Goal: Task Accomplishment & Management: Manage account settings

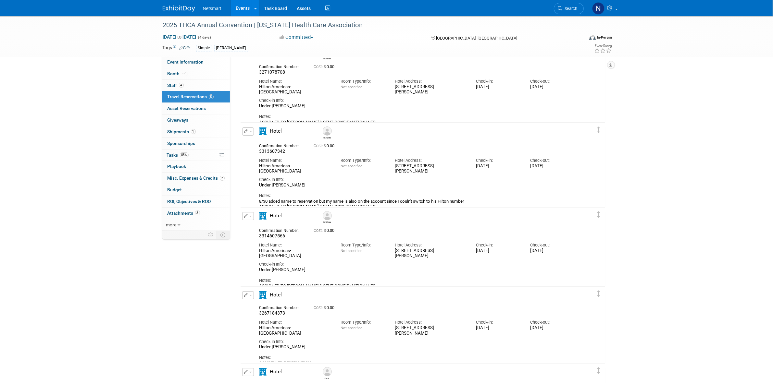
click at [121, 119] on div "2025 THCA Annual Convention | Texas Health Care Association Sep 21, 2025 to Sep…" at bounding box center [386, 218] width 773 height 485
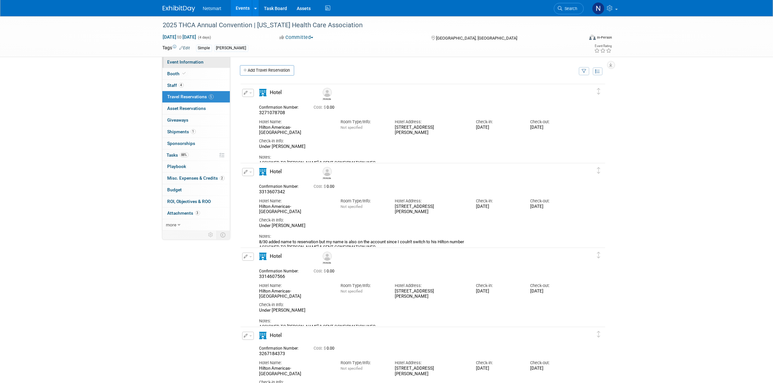
click at [205, 62] on link "Event Information" at bounding box center [195, 61] width 67 height 11
select select "Simple"
select select "3"
select select "No"
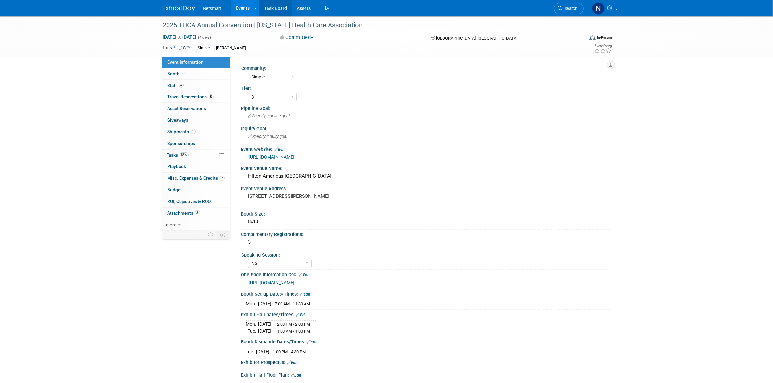
click at [280, 9] on link "Task Board" at bounding box center [275, 8] width 33 height 16
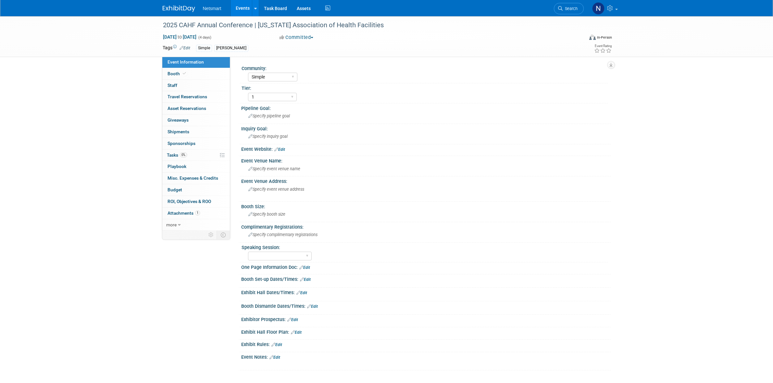
select select "Simple"
select select "1"
click at [191, 73] on link "Booth" at bounding box center [195, 73] width 67 height 11
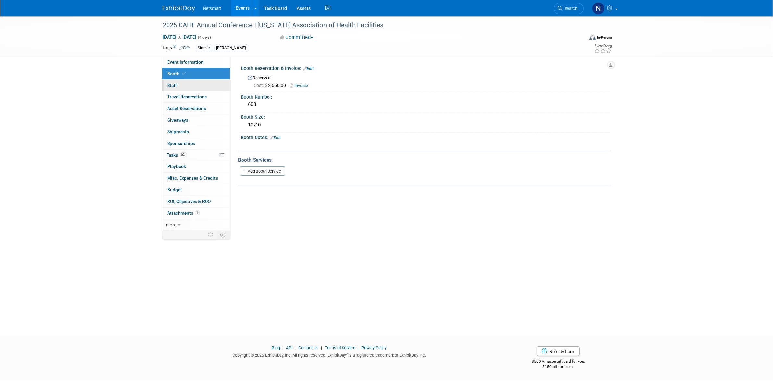
click at [199, 84] on link "0 Staff 0" at bounding box center [195, 85] width 67 height 11
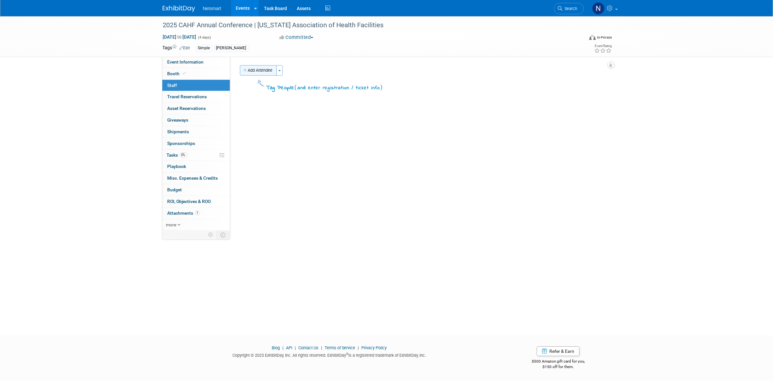
click at [268, 72] on button "Add Attendee" at bounding box center [258, 70] width 37 height 10
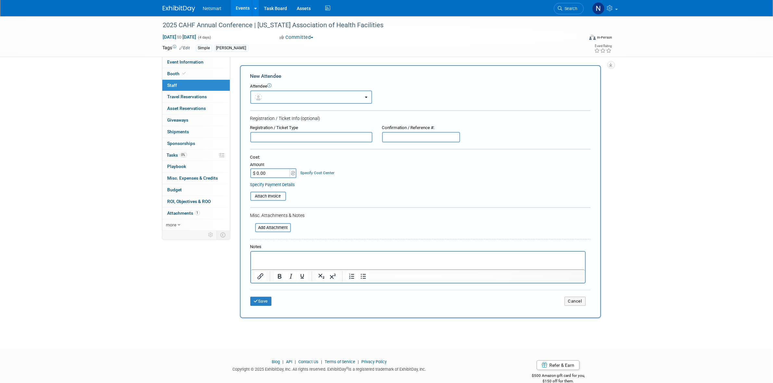
click at [273, 96] on button "button" at bounding box center [311, 97] width 122 height 13
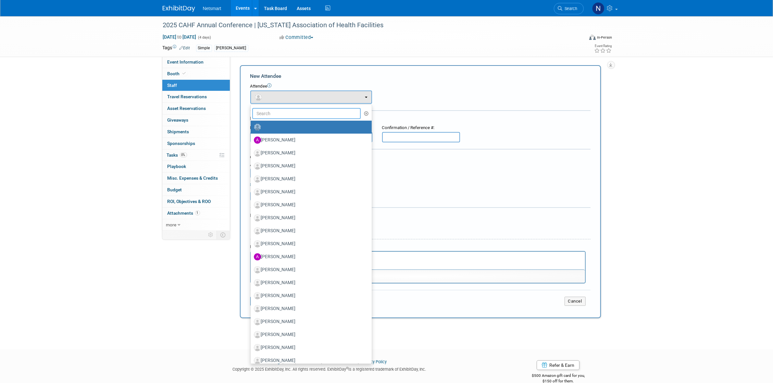
click at [273, 113] on input "text" at bounding box center [306, 113] width 109 height 11
type input "hai"
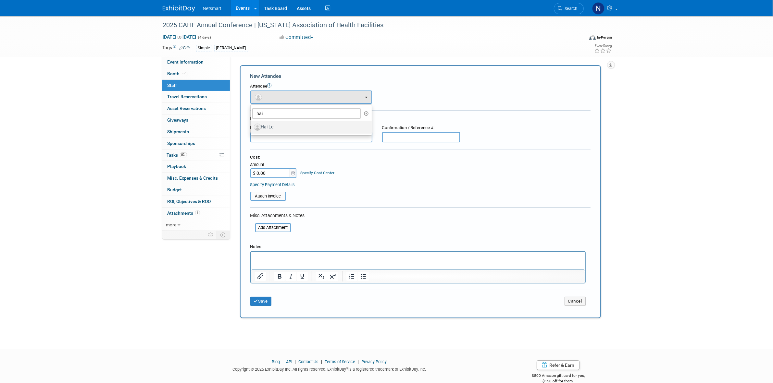
click at [274, 126] on label "Hai Le" at bounding box center [309, 127] width 111 height 10
click at [252, 126] on input "Hai Le" at bounding box center [249, 126] width 4 height 4
select select "8925a3dd-cb13-4303-bfcf-54e01fd6fdad"
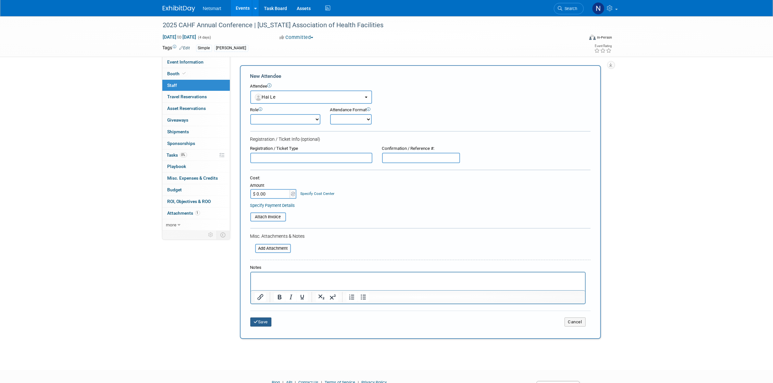
click at [258, 318] on button "Save" at bounding box center [260, 322] width 21 height 9
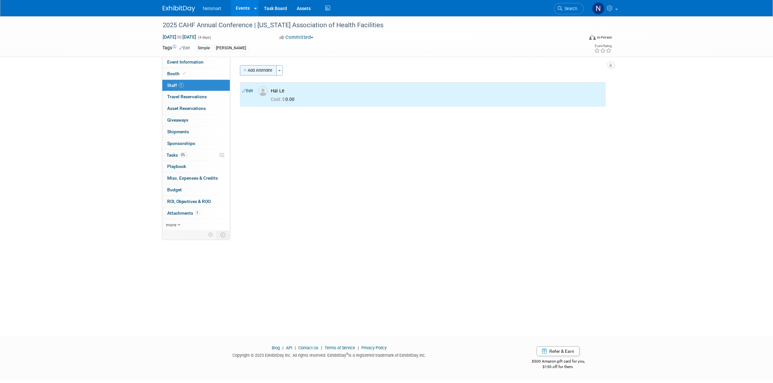
click at [259, 69] on button "Add Attendee" at bounding box center [258, 70] width 37 height 10
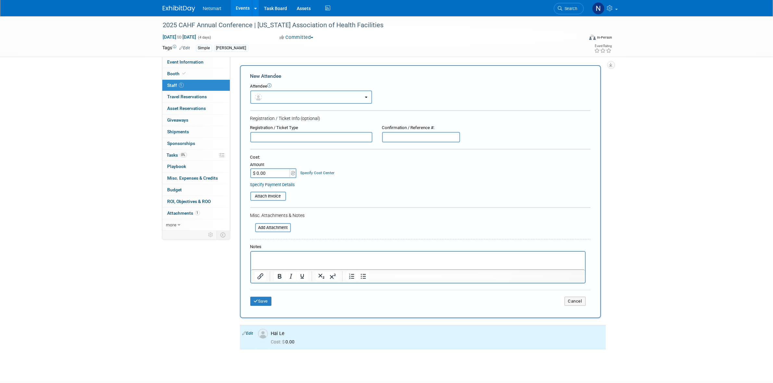
click at [278, 95] on button "button" at bounding box center [311, 97] width 122 height 13
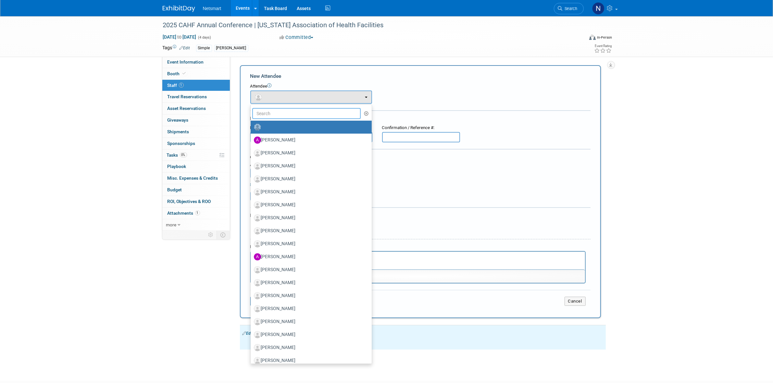
click at [276, 108] on input "text" at bounding box center [306, 113] width 109 height 11
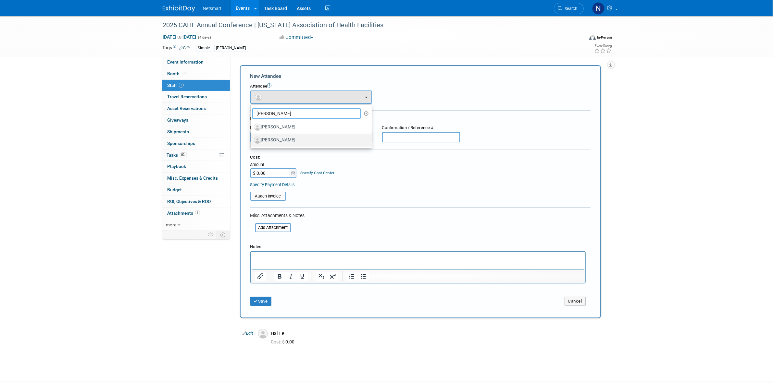
type input "sarah"
click at [280, 140] on label "[PERSON_NAME]" at bounding box center [309, 140] width 111 height 10
click at [252, 140] on input "[PERSON_NAME]" at bounding box center [249, 139] width 4 height 4
select select "03e0165f-eea6-4e87-a036-1faf8afe7446"
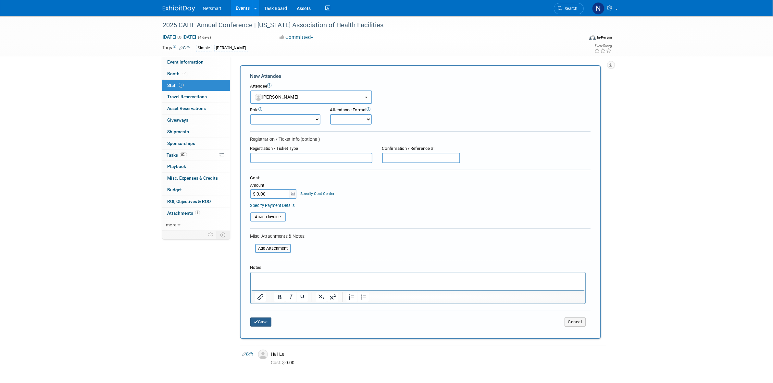
click at [266, 320] on button "Save" at bounding box center [260, 322] width 21 height 9
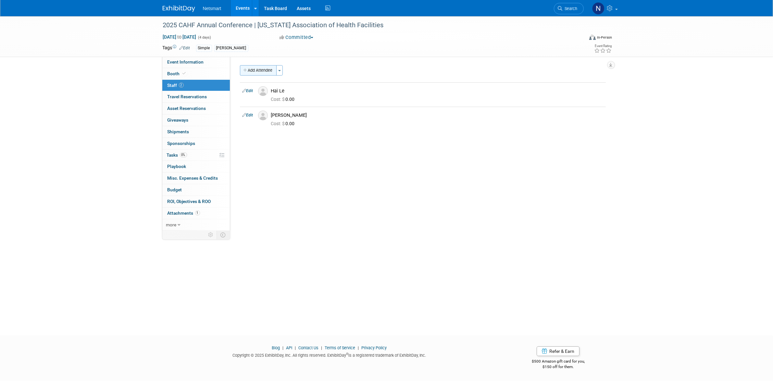
click at [255, 72] on button "Add Attendee" at bounding box center [258, 70] width 37 height 10
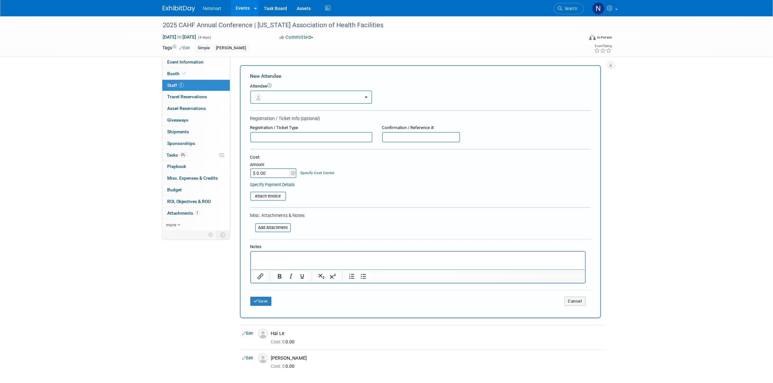
click at [273, 95] on button "button" at bounding box center [311, 97] width 122 height 13
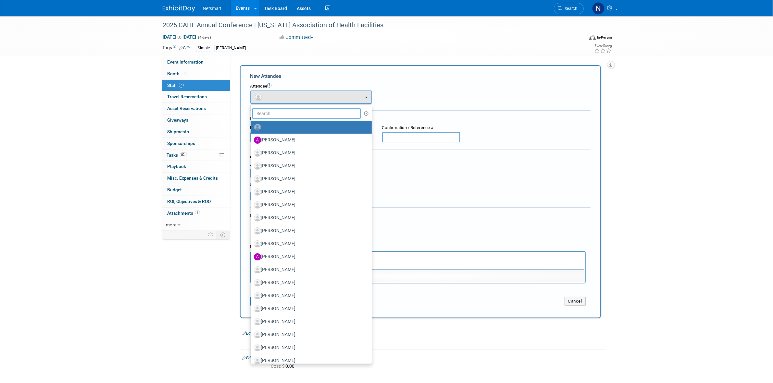
click at [270, 111] on input "text" at bounding box center [306, 113] width 109 height 11
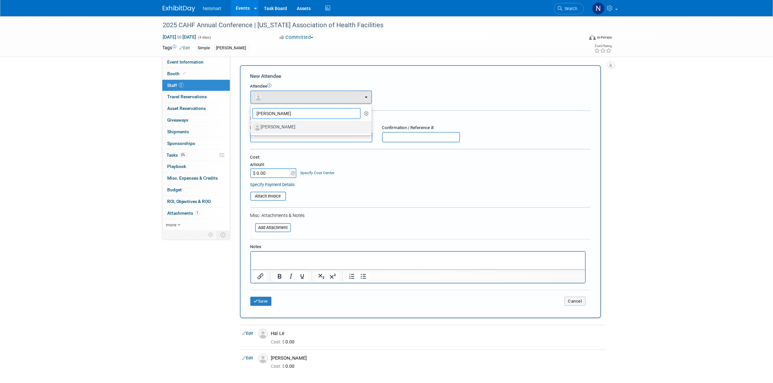
type input "josh"
click at [293, 129] on label "[PERSON_NAME]" at bounding box center [309, 127] width 111 height 10
click at [252, 129] on input "[PERSON_NAME]" at bounding box center [249, 126] width 4 height 4
select select "6071177a-9ff1-4c73-ad36-71bd7f0969f2"
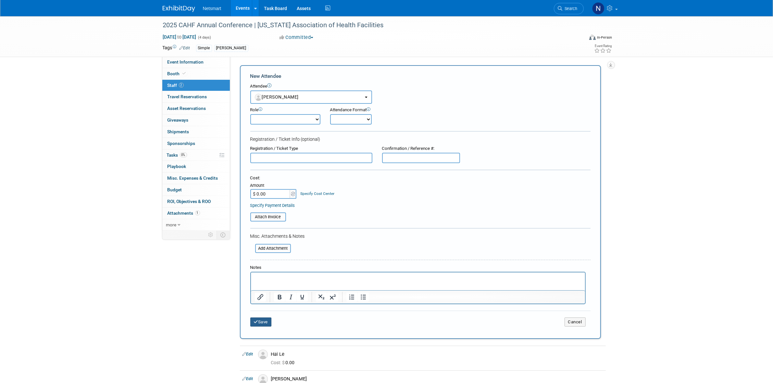
click at [259, 318] on button "Save" at bounding box center [260, 322] width 21 height 9
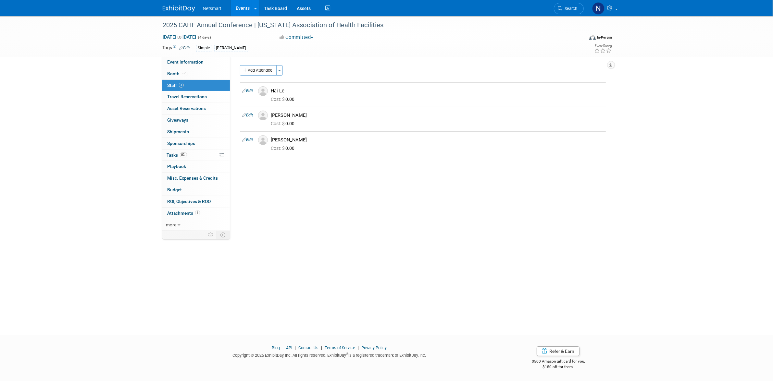
drag, startPoint x: 567, startPoint y: 9, endPoint x: 562, endPoint y: 7, distance: 5.1
click at [567, 9] on span "Search" at bounding box center [569, 8] width 15 height 5
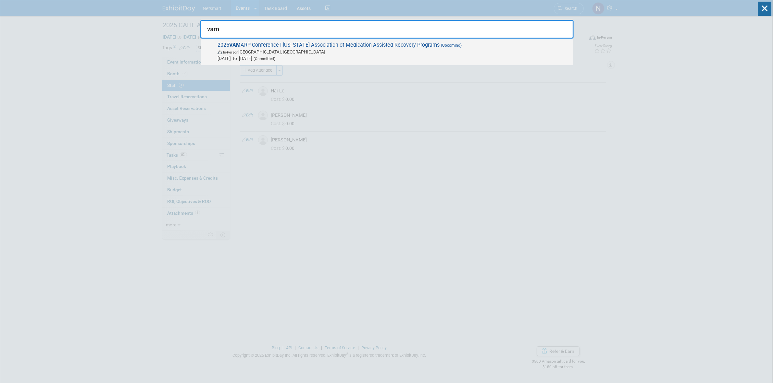
type input "vam"
click at [349, 55] on span "Oct 16, 2025 to Oct 18, 2025 (Committed)" at bounding box center [393, 58] width 352 height 6
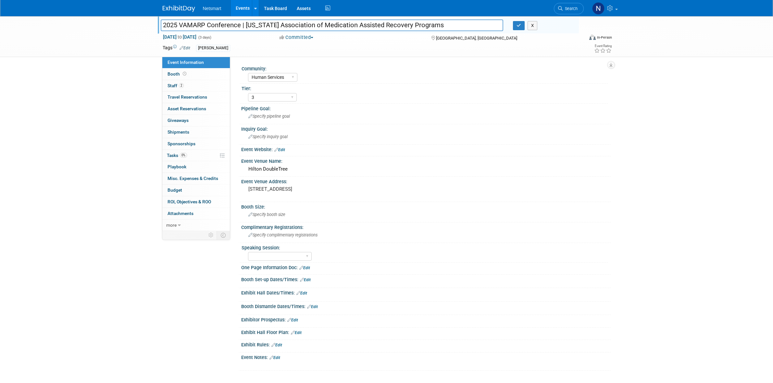
select select "Human Services"
select select "3"
drag, startPoint x: 166, startPoint y: 25, endPoint x: 521, endPoint y: 28, distance: 355.4
click at [521, 28] on div "2025 VAMARP Conference | [US_STATE] Association of Medication Assisted Recovery…" at bounding box center [367, 26] width 423 height 10
click at [564, 7] on span "Search" at bounding box center [569, 8] width 15 height 5
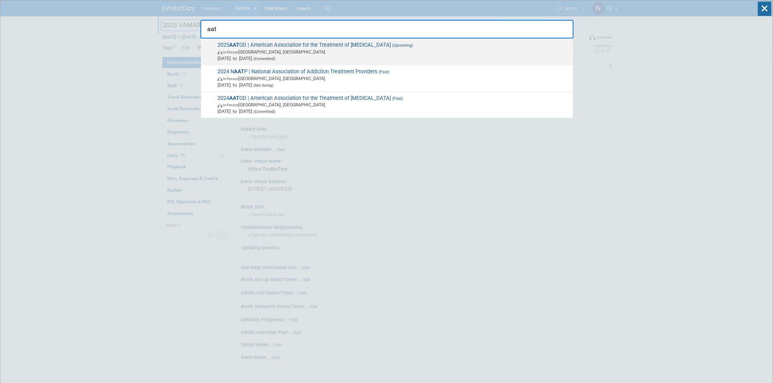
type input "aat"
click at [264, 52] on span "In-Person Philadelphia, PA" at bounding box center [393, 52] width 352 height 6
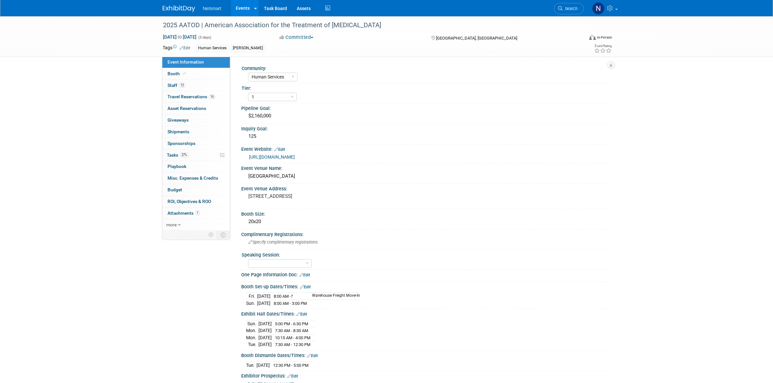
select select "Human Services"
select select "1"
click at [276, 172] on div "Philadelphia Marriott Downtown" at bounding box center [426, 176] width 360 height 10
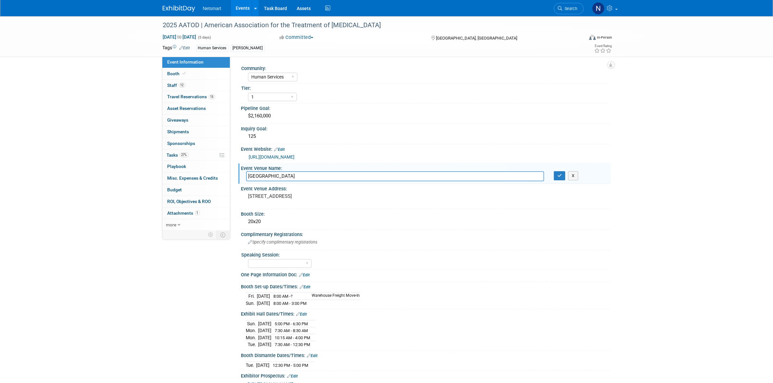
click at [276, 172] on input "Philadelphia Marriott Downtown" at bounding box center [395, 176] width 298 height 10
click at [567, 8] on span "Search" at bounding box center [569, 8] width 15 height 5
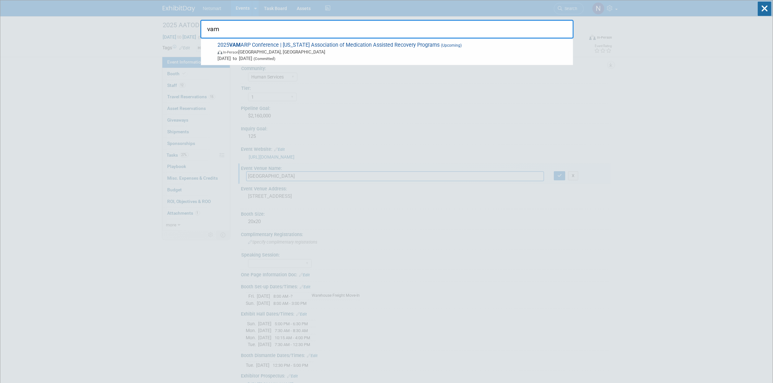
type input "vam"
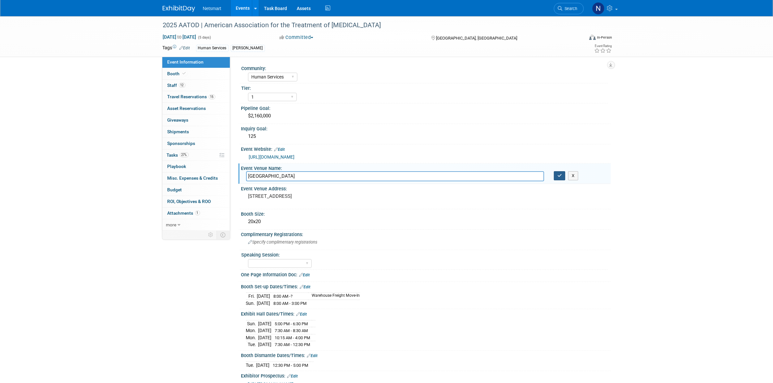
click at [557, 177] on button "button" at bounding box center [560, 175] width 12 height 9
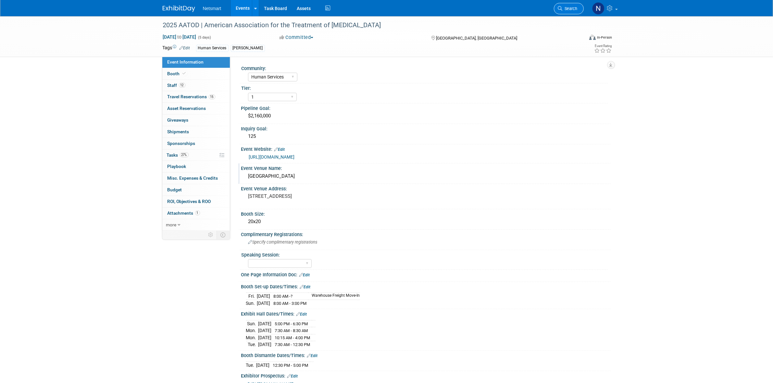
click at [567, 10] on span "Search" at bounding box center [569, 8] width 15 height 5
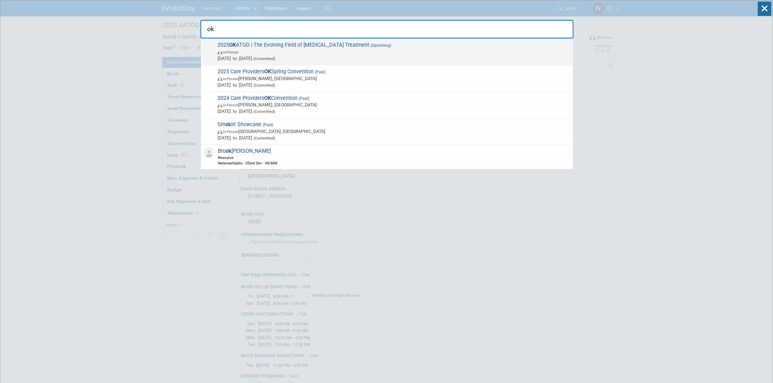
type input "ok"
click at [247, 50] on span "In-Person" at bounding box center [393, 52] width 352 height 6
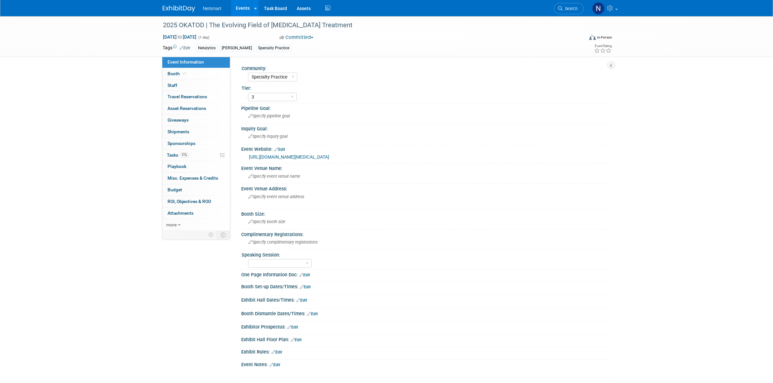
select select "Specialty Practice"
select select "3"
click at [185, 75] on icon at bounding box center [184, 74] width 3 height 4
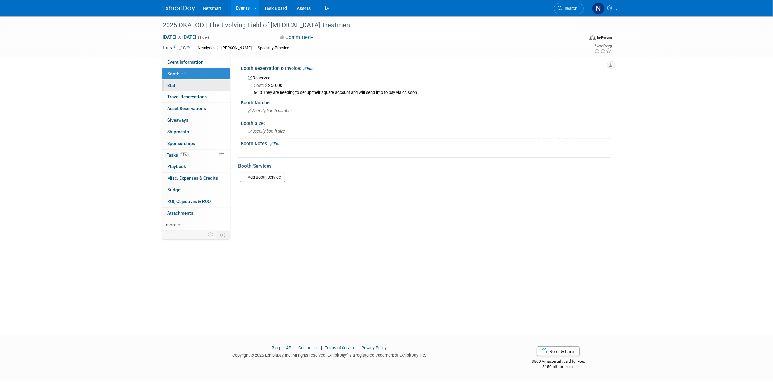
click at [181, 84] on link "0 Staff 0" at bounding box center [195, 85] width 67 height 11
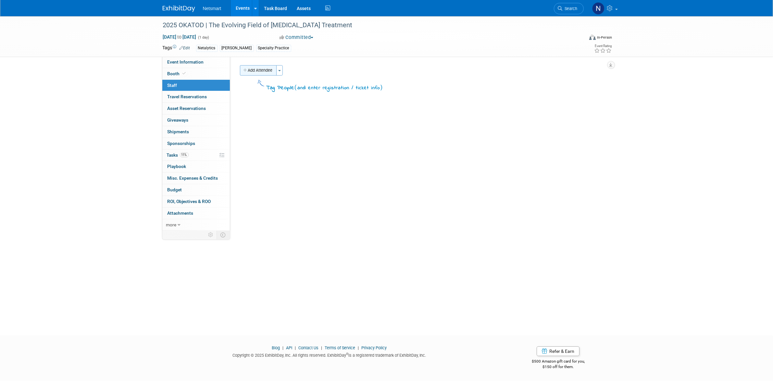
click at [262, 72] on button "Add Attendee" at bounding box center [258, 70] width 37 height 10
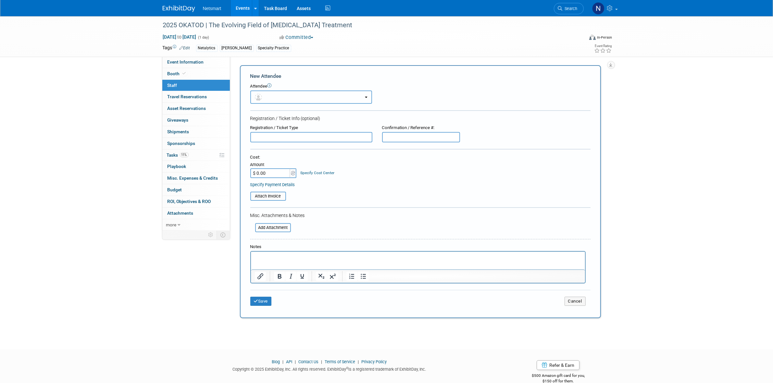
click at [266, 94] on button "button" at bounding box center [311, 97] width 122 height 13
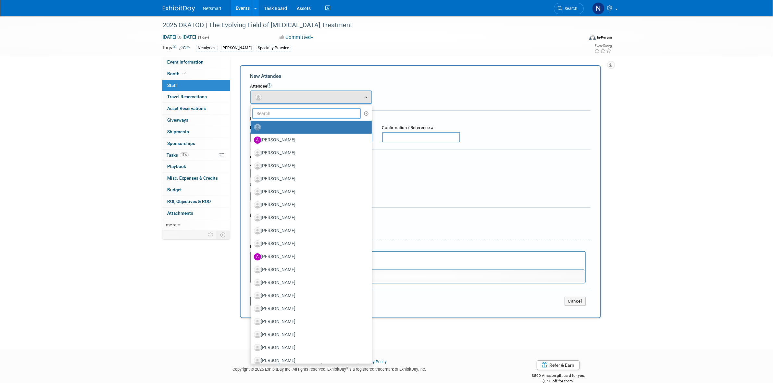
click at [267, 109] on input "text" at bounding box center [306, 113] width 109 height 11
type input "rob"
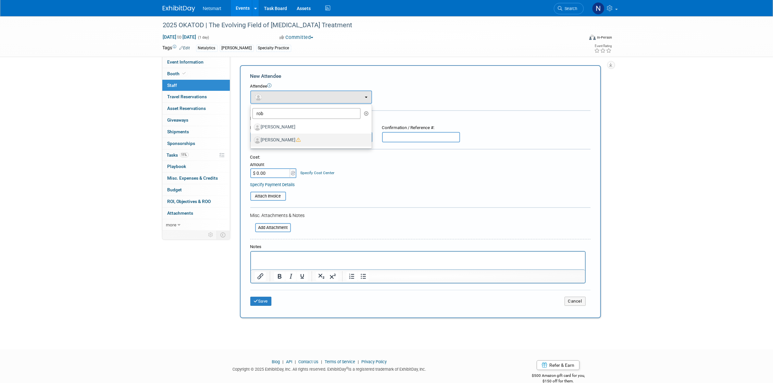
click at [288, 140] on label "[PERSON_NAME]" at bounding box center [309, 140] width 111 height 10
click at [252, 140] on input "[PERSON_NAME]" at bounding box center [249, 139] width 4 height 4
select select "6abda1c5-944d-48fb-a5a5-8637394107d6"
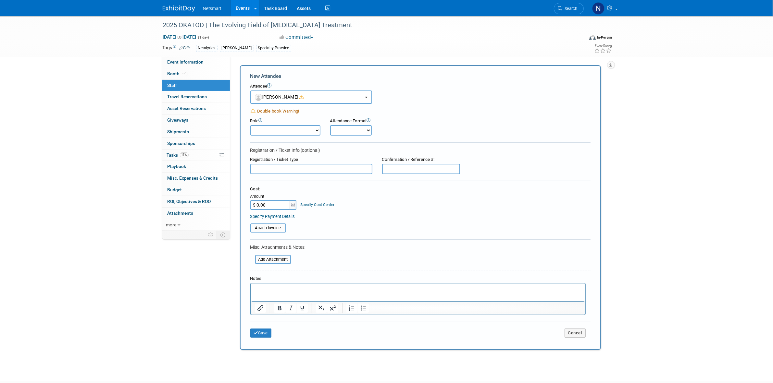
click at [281, 111] on span "Double-book Warning!" at bounding box center [278, 111] width 42 height 5
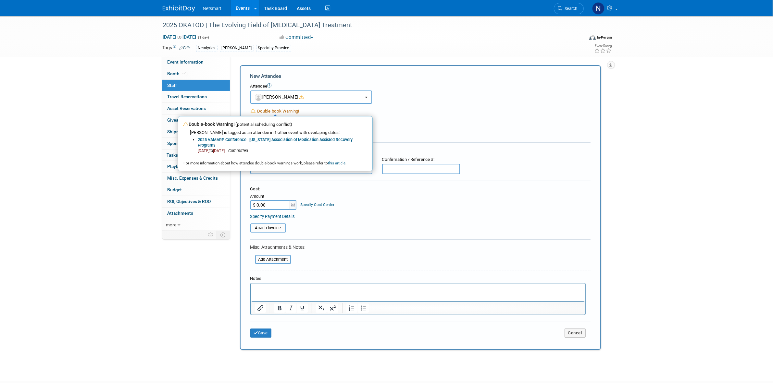
click at [111, 125] on div "2025 OKATOD | The Evolving Field of Opioid Treatment Oct 17, 2025 to Oct 17, 20…" at bounding box center [386, 192] width 773 height 353
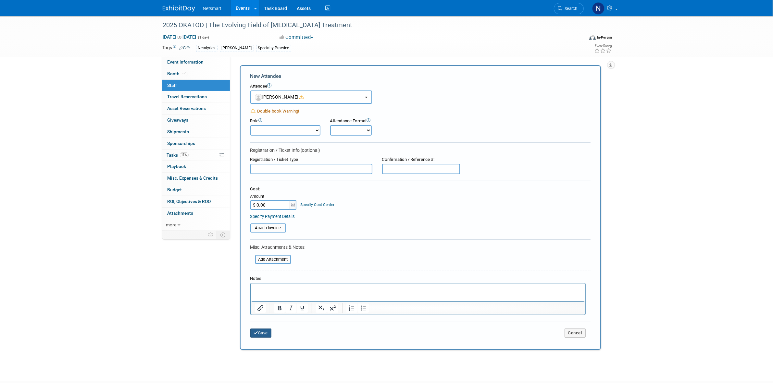
click at [259, 329] on button "Save" at bounding box center [260, 333] width 21 height 9
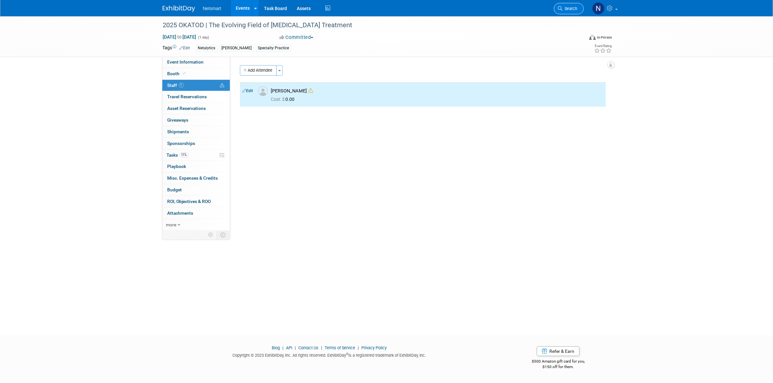
click at [555, 7] on link "Search" at bounding box center [569, 8] width 30 height 11
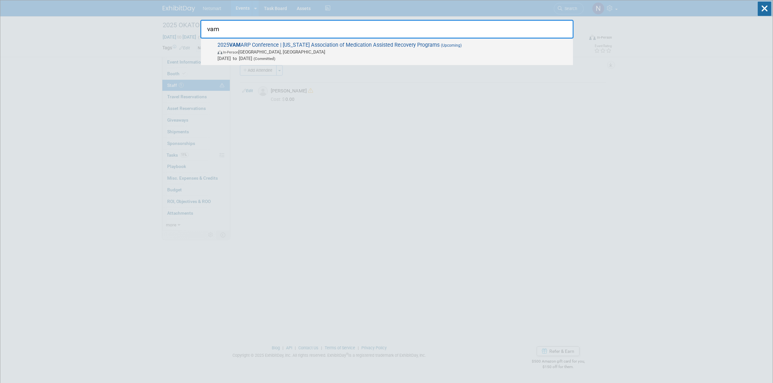
type input "vam"
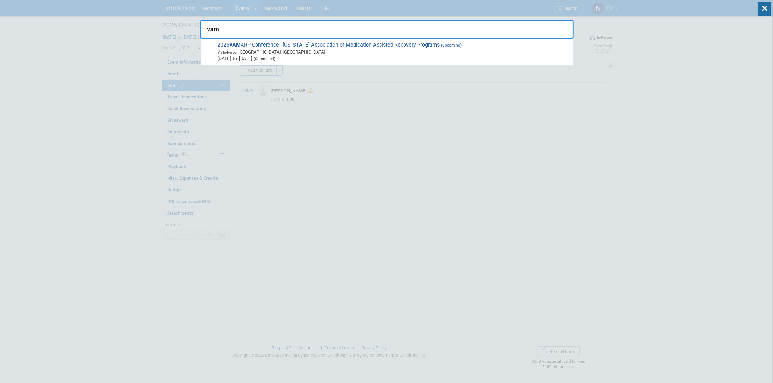
click at [265, 50] on span "In-Person Charlottesville, VA" at bounding box center [393, 52] width 352 height 6
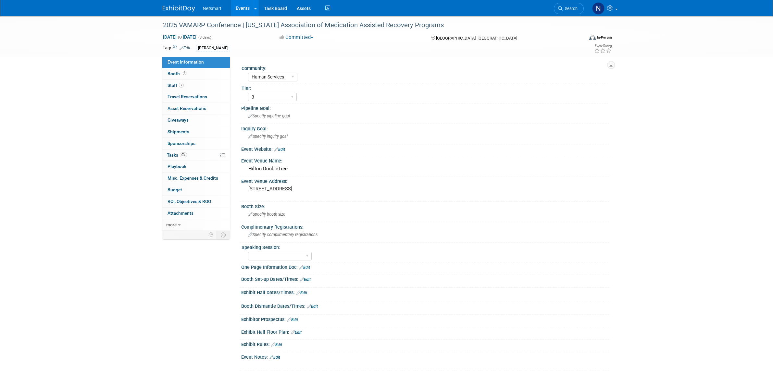
select select "Human Services"
select select "3"
click at [199, 87] on link "2 Staff 2" at bounding box center [195, 85] width 67 height 11
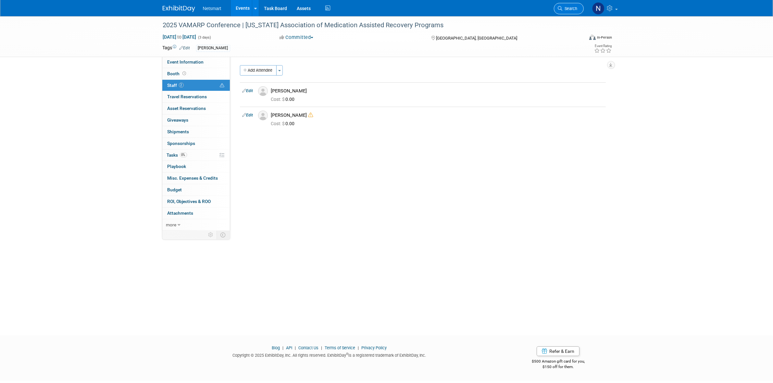
click at [567, 7] on span "Search" at bounding box center [569, 8] width 15 height 5
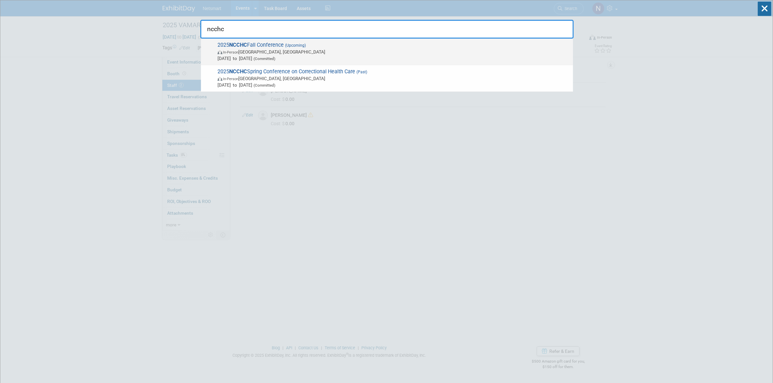
type input "ncchc"
click at [291, 54] on span "In-Person Baltimore, MD" at bounding box center [393, 52] width 352 height 6
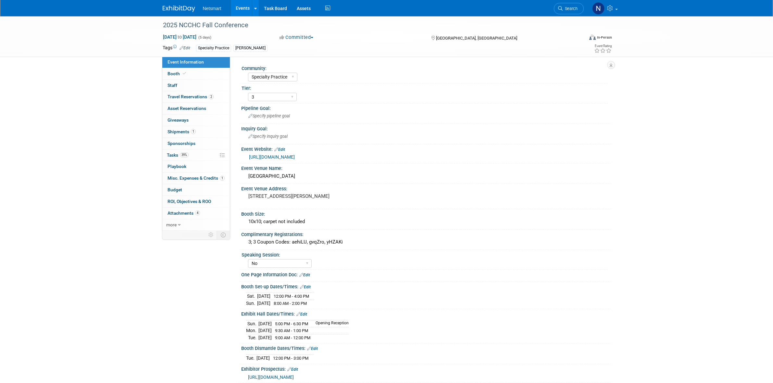
select select "Specialty Practice"
select select "3"
select select "No"
click at [193, 86] on link "0 Staff 0" at bounding box center [195, 85] width 67 height 11
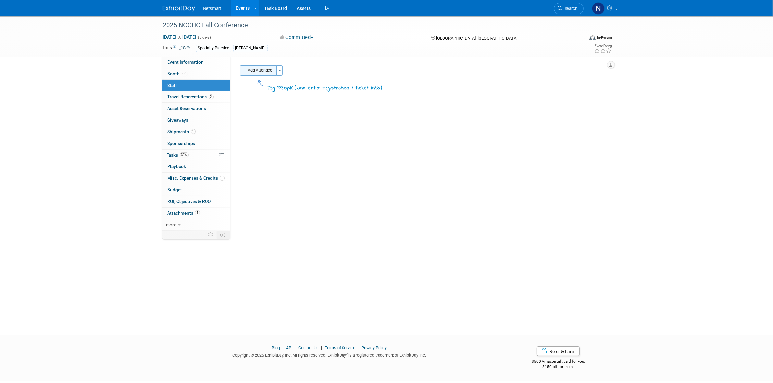
click at [264, 75] on button "Add Attendee" at bounding box center [258, 70] width 37 height 10
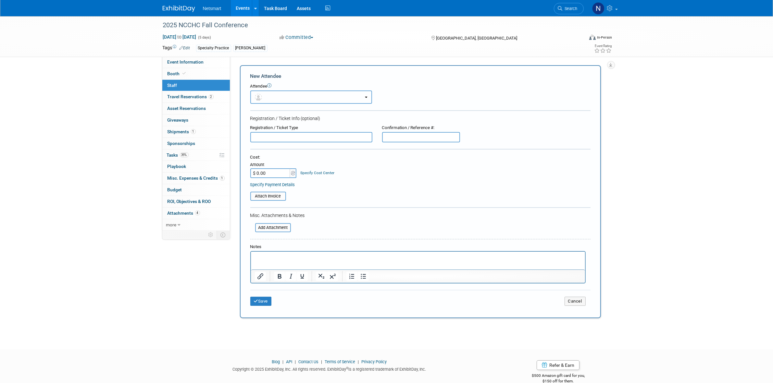
click at [266, 95] on button "button" at bounding box center [311, 97] width 122 height 13
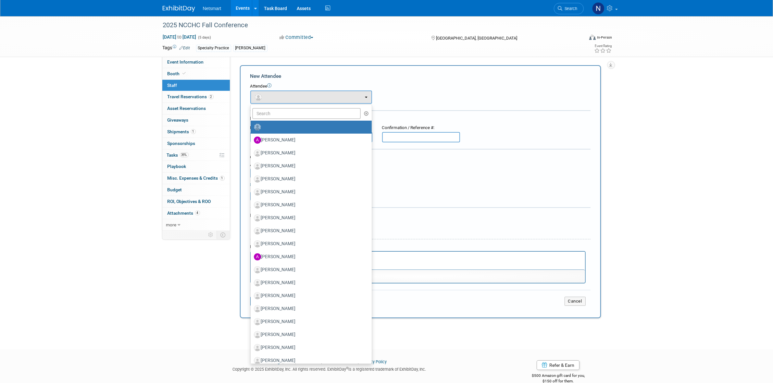
click at [274, 106] on ul "[PERSON_NAME] [PERSON_NAME] [PERSON_NAME] [PERSON_NAME] [PERSON_NAME] (me)" at bounding box center [311, 234] width 122 height 260
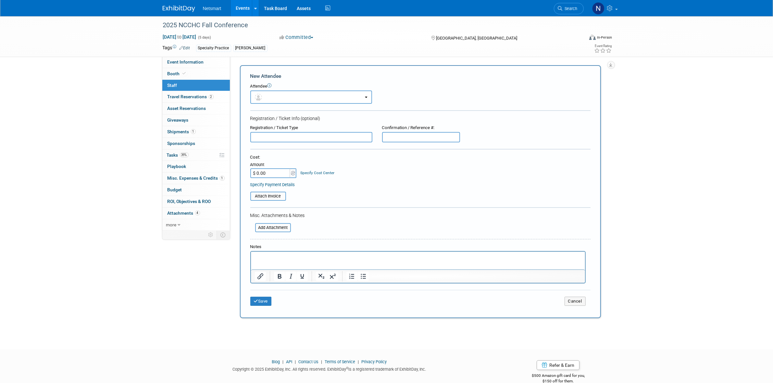
click at [268, 87] on icon at bounding box center [269, 85] width 4 height 4
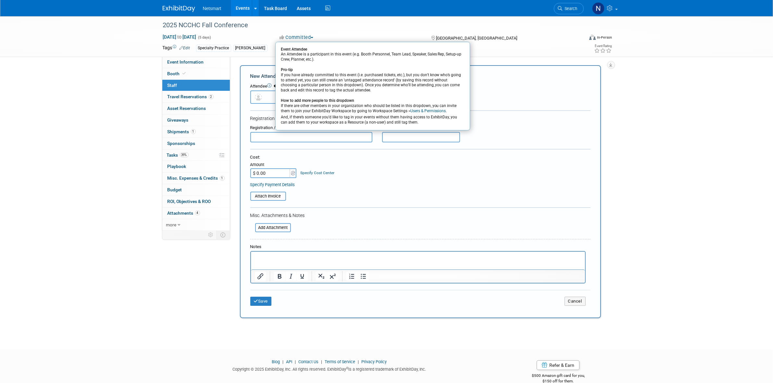
click at [264, 101] on button "button" at bounding box center [311, 97] width 122 height 13
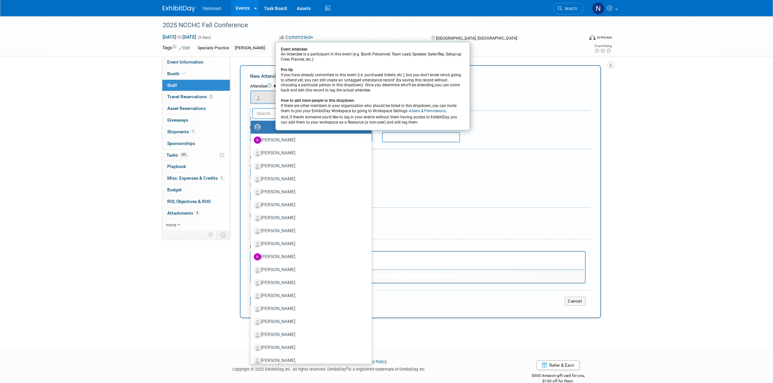
click at [264, 109] on input "text" at bounding box center [306, 113] width 109 height 11
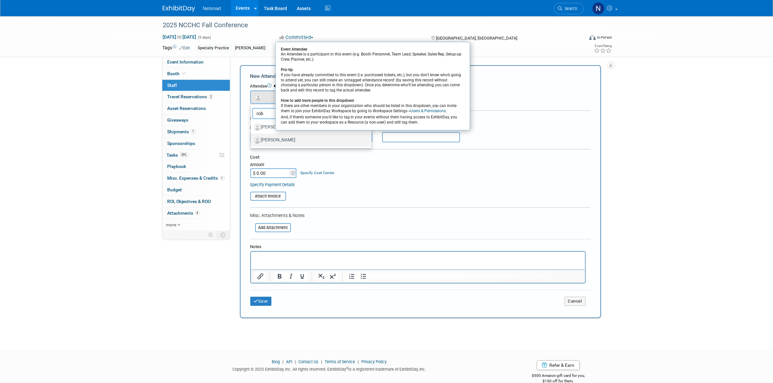
type input "rob"
click at [280, 140] on label "[PERSON_NAME]" at bounding box center [309, 140] width 111 height 10
click at [252, 140] on input "[PERSON_NAME]" at bounding box center [249, 139] width 4 height 4
select select "6abda1c5-944d-48fb-a5a5-8637394107d6"
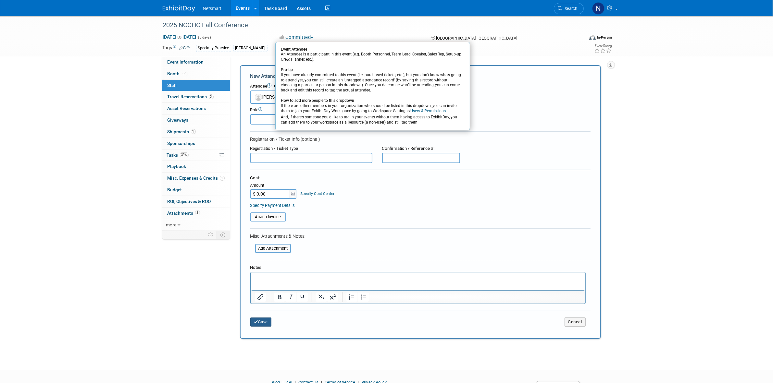
click at [264, 318] on button "Save" at bounding box center [260, 322] width 21 height 9
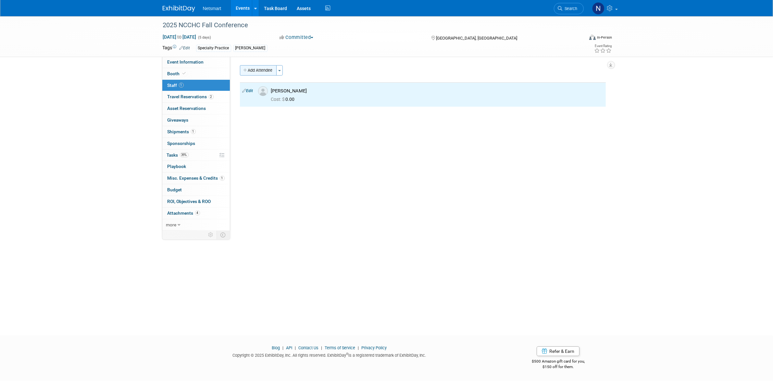
click at [255, 70] on button "Add Attendee" at bounding box center [258, 70] width 37 height 10
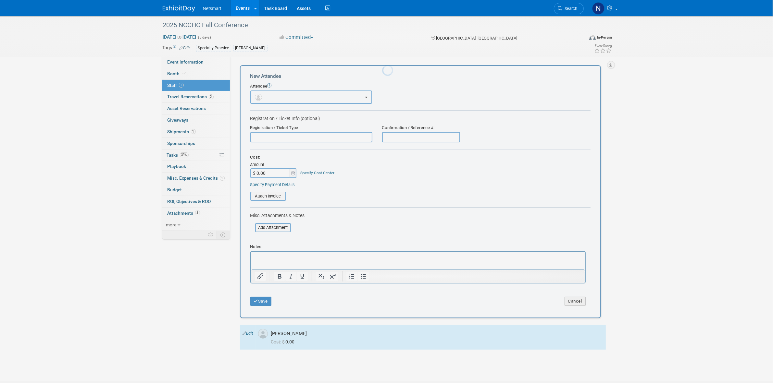
click at [266, 98] on button "button" at bounding box center [311, 97] width 122 height 13
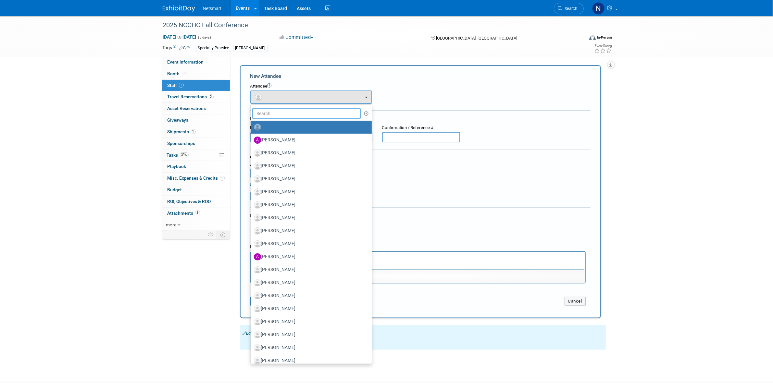
click at [270, 114] on input "text" at bounding box center [306, 113] width 109 height 11
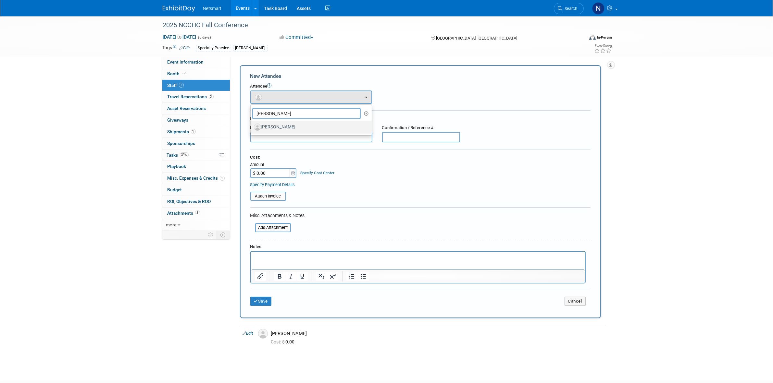
type input "joe s"
click at [268, 124] on label "[PERSON_NAME]" at bounding box center [309, 127] width 111 height 10
click at [252, 124] on input "[PERSON_NAME]" at bounding box center [249, 126] width 4 height 4
select select "52e9c688-ad87-4064-9aa8-c98df296b4e3"
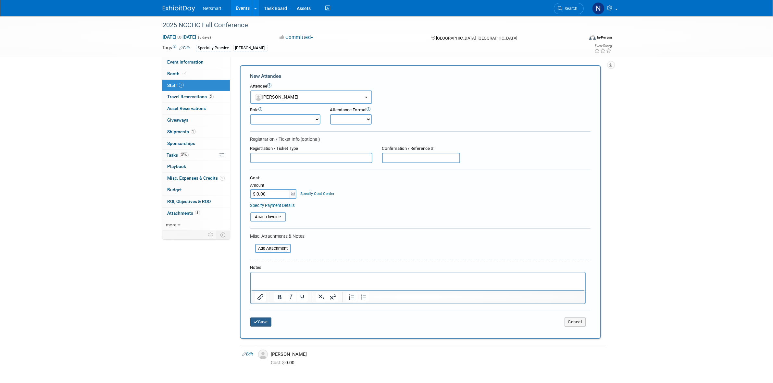
click at [263, 320] on button "Save" at bounding box center [260, 322] width 21 height 9
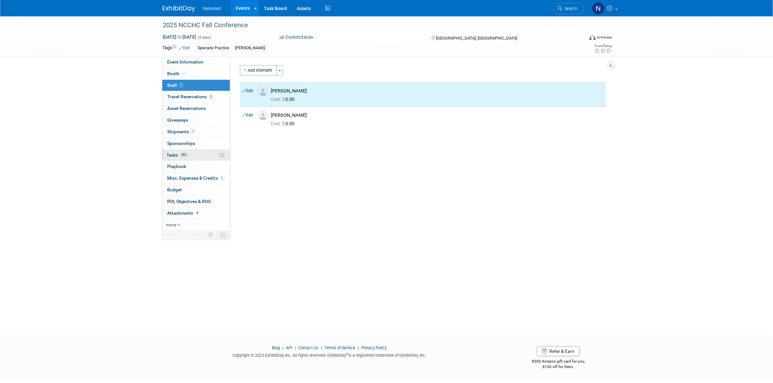
click at [192, 153] on link "39% Tasks 39%" at bounding box center [195, 155] width 67 height 11
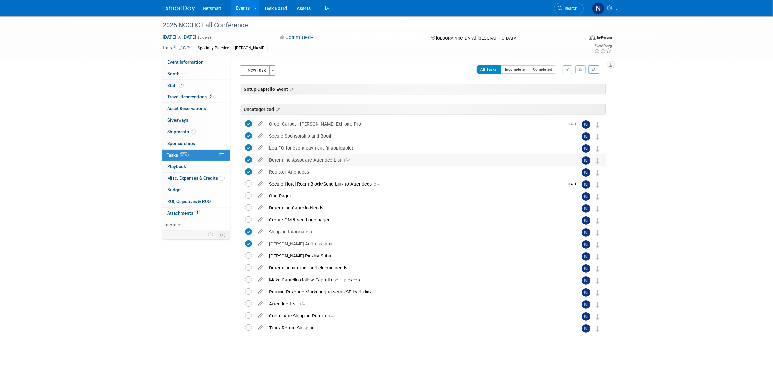
click at [316, 162] on div "Determine Associate Attendee List 1" at bounding box center [417, 159] width 302 height 11
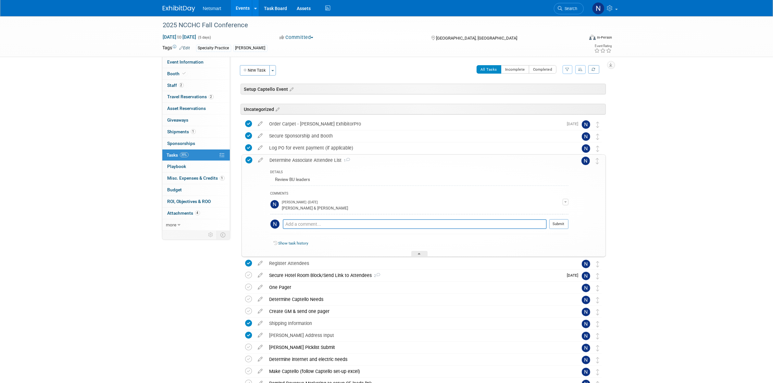
click at [316, 162] on div "Determine Associate Attendee List 1" at bounding box center [417, 160] width 302 height 11
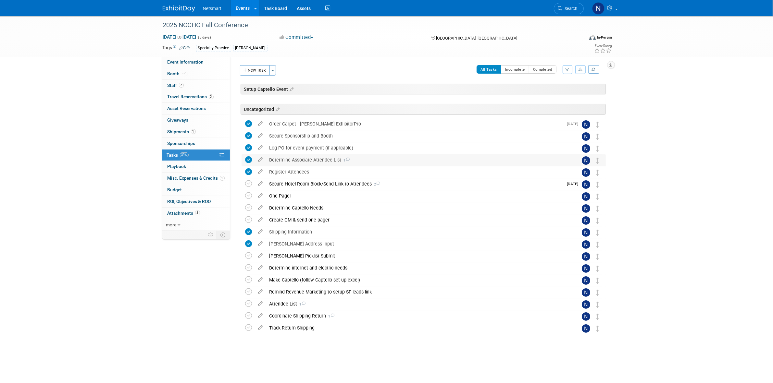
click at [315, 160] on div "Determine Associate Attendee List 1" at bounding box center [417, 159] width 302 height 11
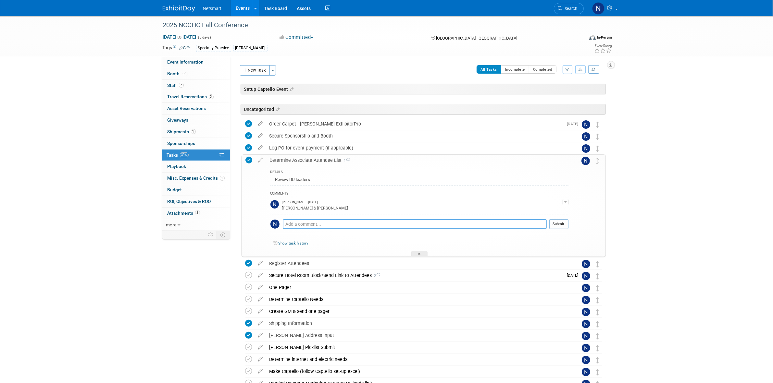
click at [299, 225] on textarea at bounding box center [415, 224] width 264 height 10
type textarea "confirmed both"
click at [561, 223] on button "Submit" at bounding box center [558, 224] width 19 height 10
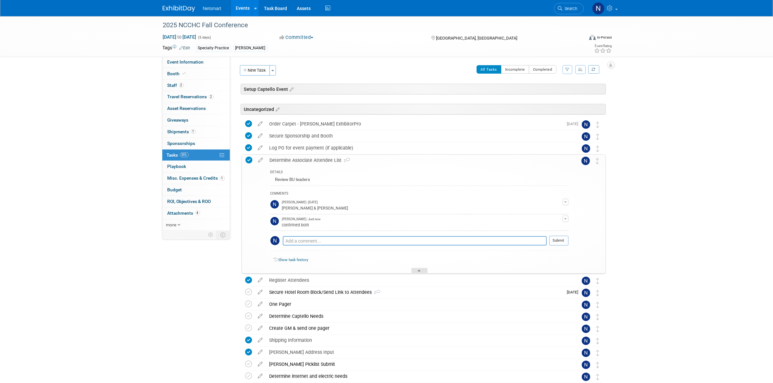
click at [420, 272] on icon at bounding box center [419, 272] width 3 height 4
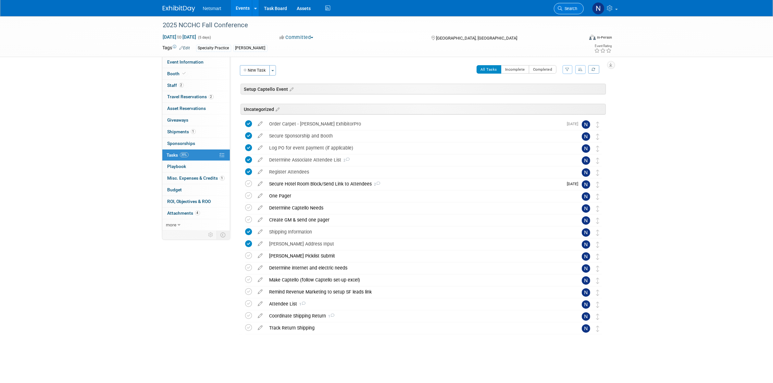
click at [571, 12] on link "Search" at bounding box center [569, 8] width 30 height 11
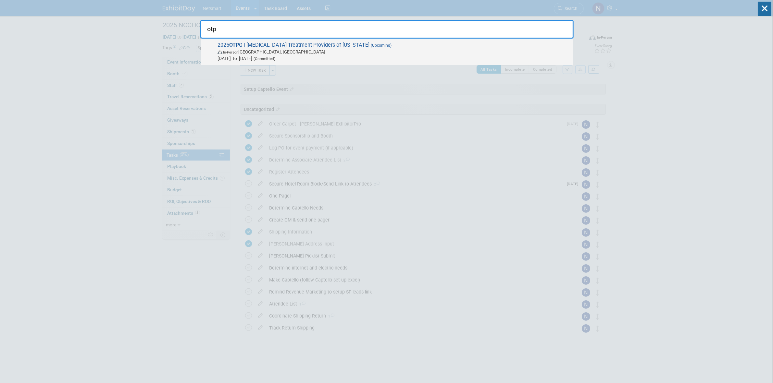
type input "otp"
click at [307, 46] on span "2025 OTP G | Opioid Treatment Providers of Georgia (Upcoming) In-Person Atlanta…" at bounding box center [392, 52] width 354 height 20
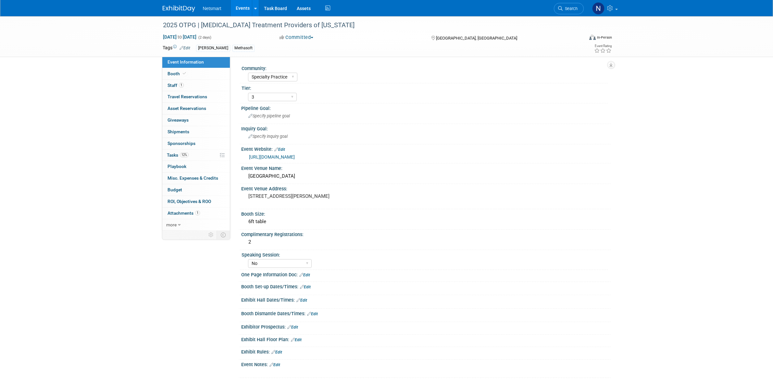
select select "Specialty Practice"
select select "3"
select select "No"
click at [187, 86] on link "1 Staff 1" at bounding box center [195, 85] width 67 height 11
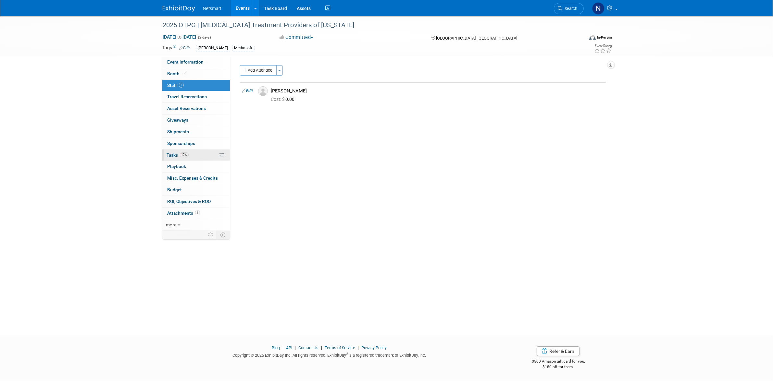
click at [190, 154] on link "12% Tasks 12%" at bounding box center [195, 155] width 67 height 11
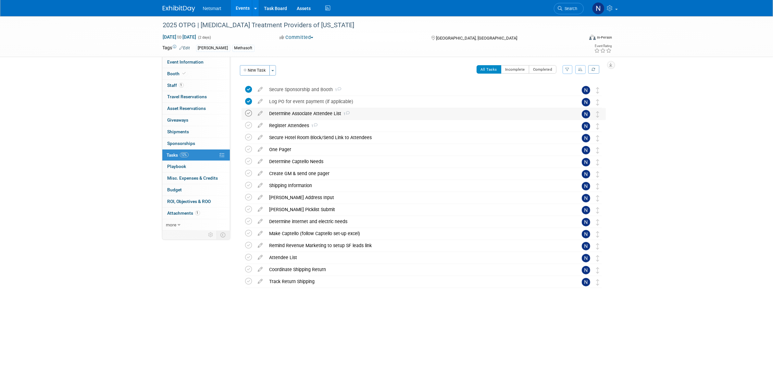
click at [249, 115] on icon at bounding box center [248, 113] width 7 height 7
drag, startPoint x: 310, startPoint y: 115, endPoint x: 308, endPoint y: 119, distance: 5.2
click at [310, 115] on div "Determine Associate Attendee List 1" at bounding box center [417, 113] width 302 height 11
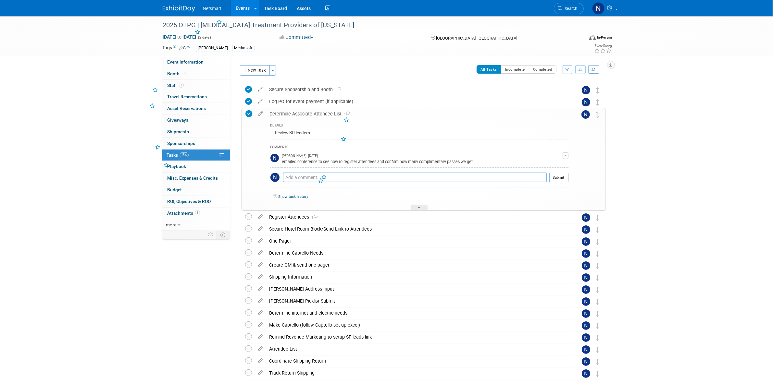
click at [302, 178] on textarea at bounding box center [415, 178] width 264 height 10
type textarea "confirmed just joe"
click at [556, 178] on button "Submit" at bounding box center [558, 178] width 19 height 10
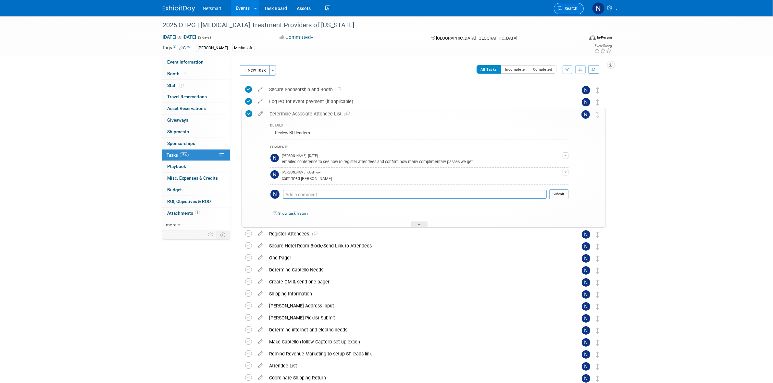
click at [570, 6] on link "Search" at bounding box center [569, 8] width 30 height 11
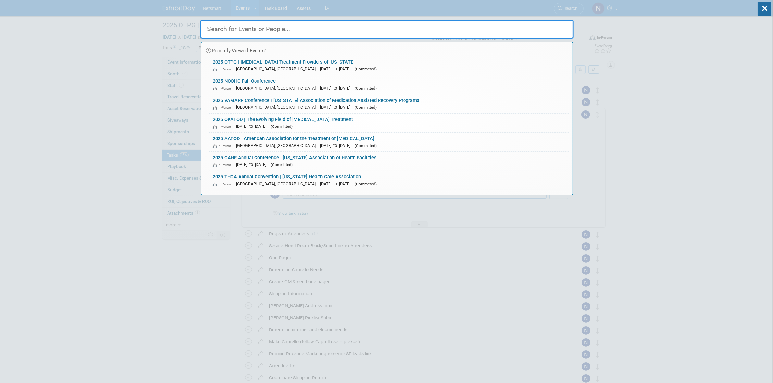
click at [234, 31] on input "text" at bounding box center [386, 29] width 373 height 19
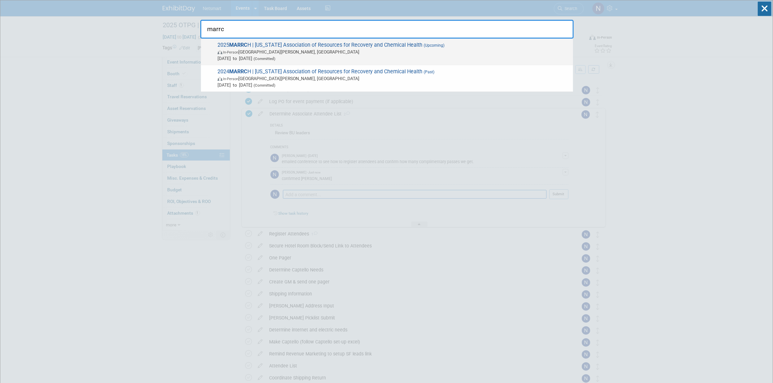
type input "marrc"
click at [275, 59] on span "Oct 27, 2025 to Oct 29, 2025 (Committed)" at bounding box center [393, 58] width 352 height 6
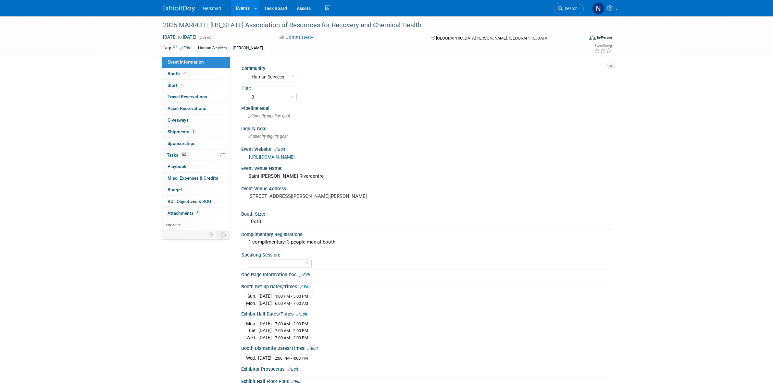
select select "Human Services"
select select "3"
click at [50, 115] on div "2025 MARRCH | [US_STATE] Association of Resources for Recovery and Chemical Hea…" at bounding box center [386, 224] width 773 height 417
click at [189, 84] on link "3 Staff 3" at bounding box center [195, 85] width 67 height 11
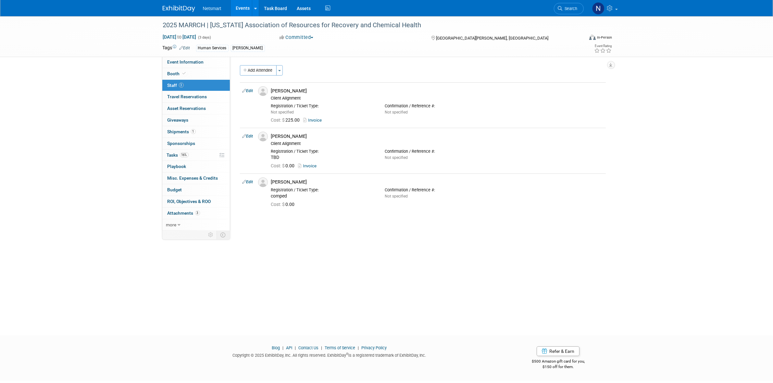
click at [50, 92] on div "2025 MARRCH | Minnesota Association of Resources for Recovery and Chemical Heal…" at bounding box center [386, 170] width 773 height 308
click at [190, 133] on span "Shipments 1" at bounding box center [181, 131] width 28 height 5
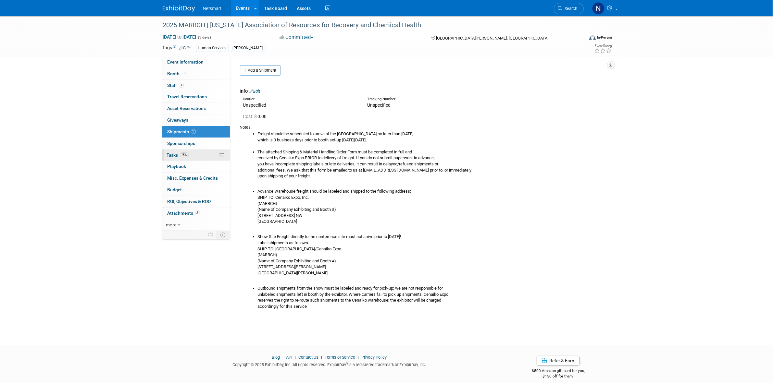
click at [185, 157] on span "16%" at bounding box center [184, 155] width 9 height 5
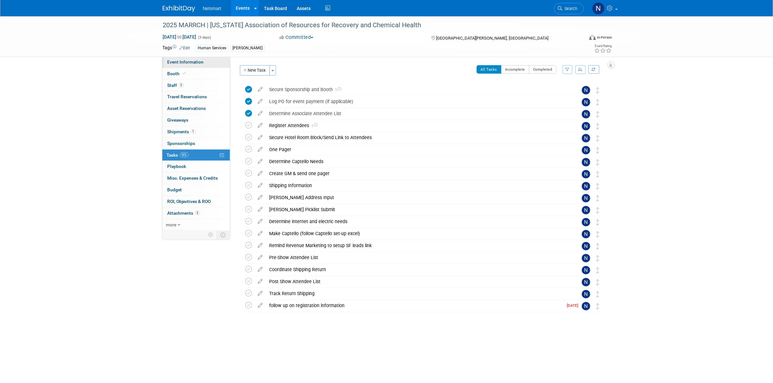
click at [200, 64] on span "Event Information" at bounding box center [185, 61] width 36 height 5
select select "Human Services"
select select "3"
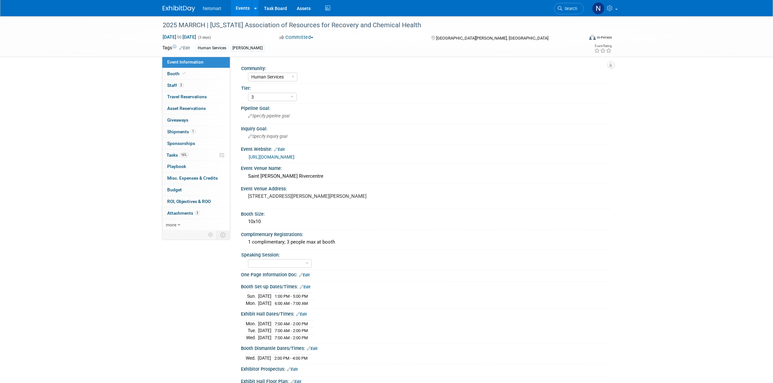
scroll to position [41, 0]
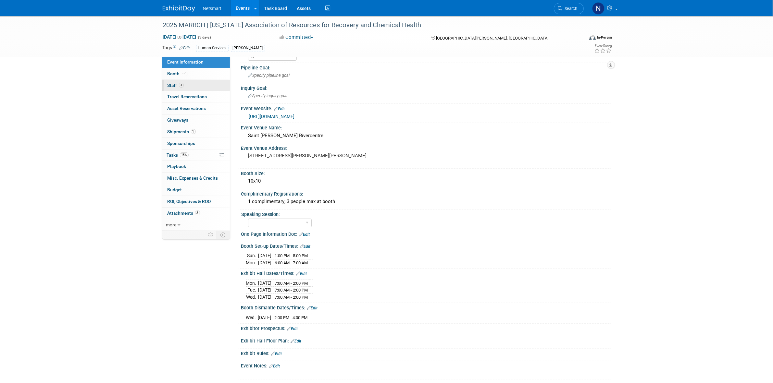
click at [204, 87] on link "3 Staff 3" at bounding box center [195, 85] width 67 height 11
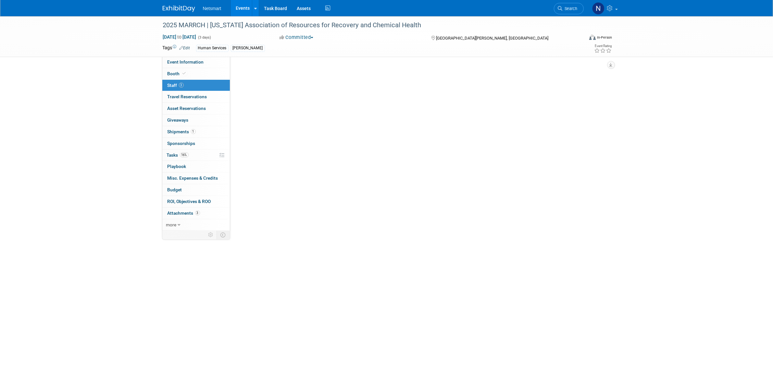
scroll to position [0, 0]
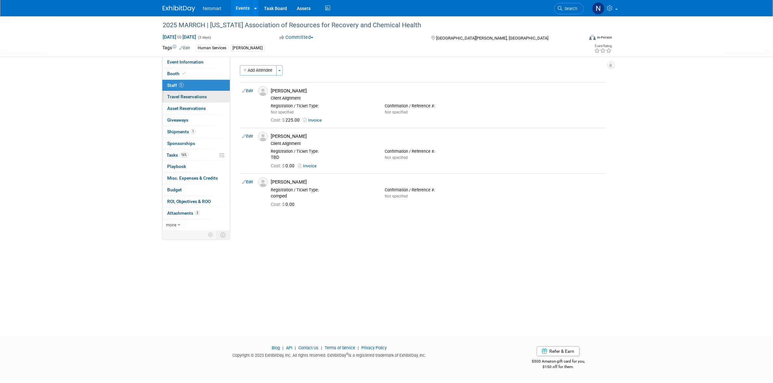
click at [196, 93] on link "0 Travel Reservations 0" at bounding box center [195, 96] width 67 height 11
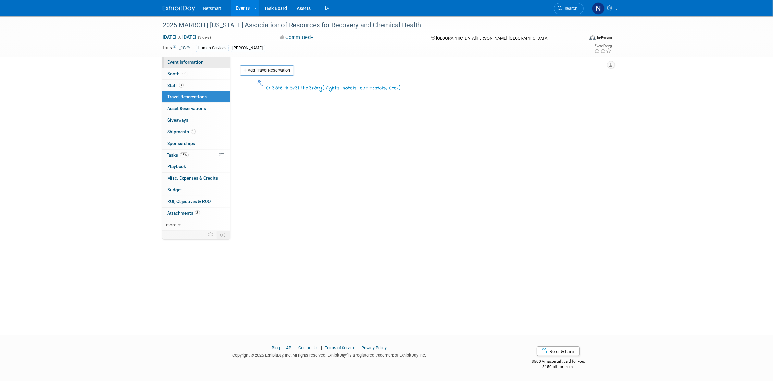
click at [194, 62] on span "Event Information" at bounding box center [185, 61] width 36 height 5
select select "Human Services"
select select "3"
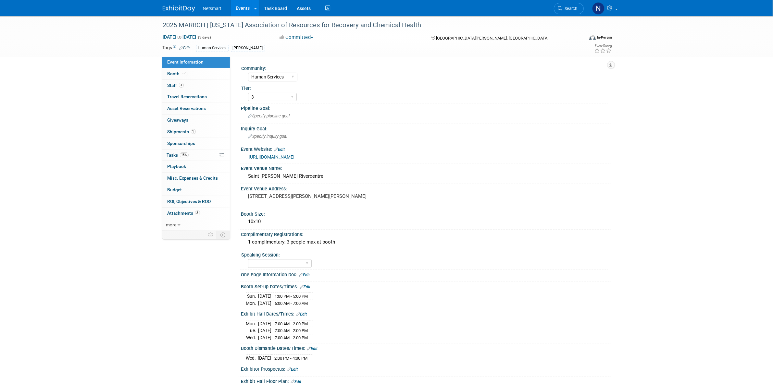
click at [295, 156] on link "https://www.marrch.org/page/ac-sponsorship-2025" at bounding box center [272, 156] width 46 height 5
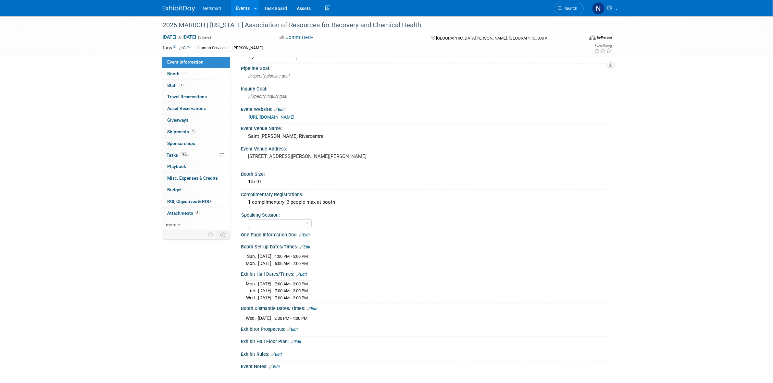
scroll to position [41, 0]
click at [574, 10] on span "Search" at bounding box center [569, 8] width 15 height 5
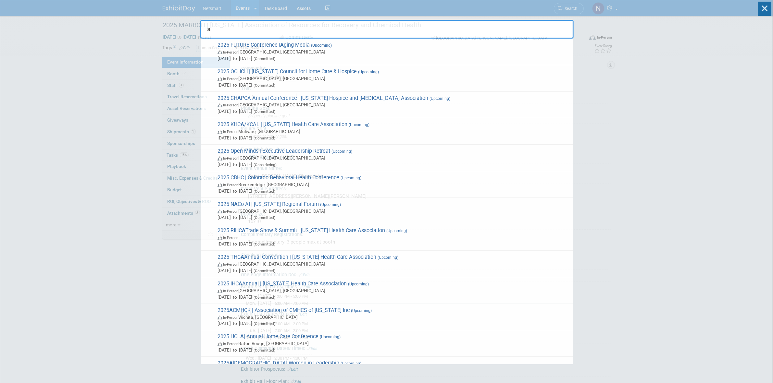
type input "aa"
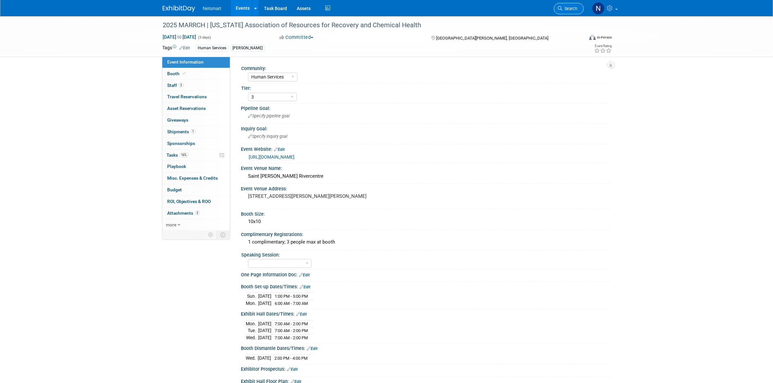
click at [574, 6] on span "Search" at bounding box center [569, 8] width 15 height 5
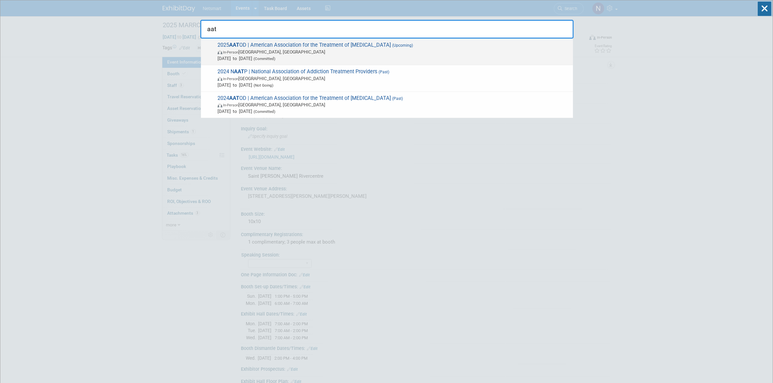
type input "aat"
click at [275, 56] on span "(Committed)" at bounding box center [263, 58] width 23 height 5
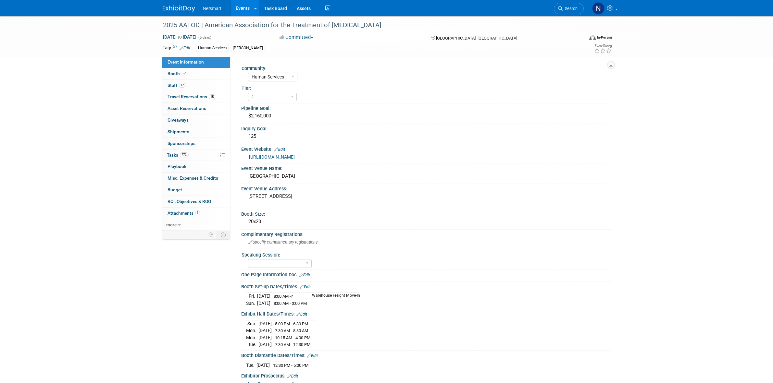
select select "Human Services"
select select "1"
click at [197, 97] on span "Travel Reservations 15" at bounding box center [191, 96] width 48 height 5
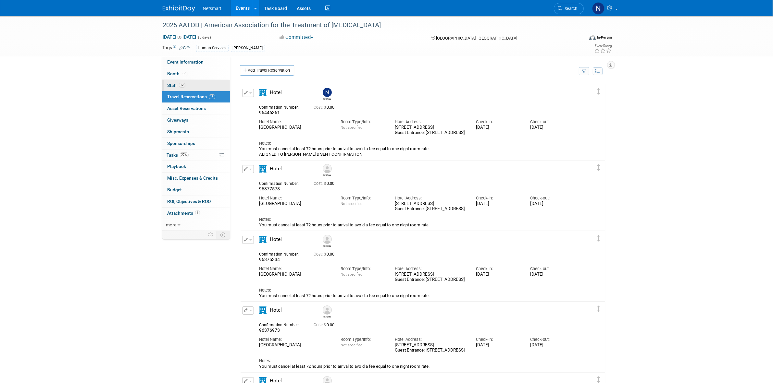
click at [192, 83] on link "12 Staff 12" at bounding box center [195, 85] width 67 height 11
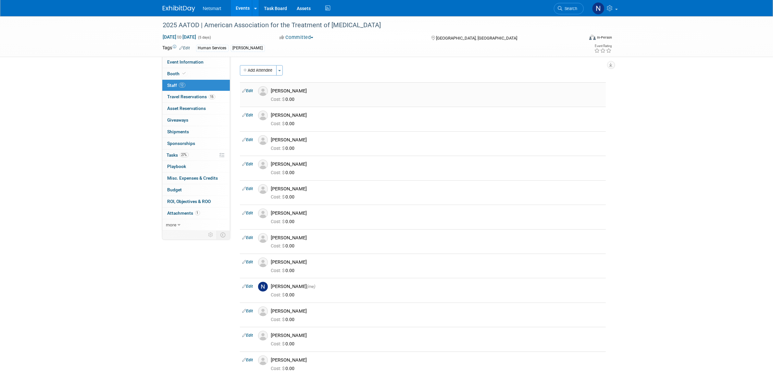
drag, startPoint x: 273, startPoint y: 89, endPoint x: 335, endPoint y: 89, distance: 62.3
click at [335, 89] on div "[PERSON_NAME]" at bounding box center [437, 91] width 332 height 6
copy div "[PERSON_NAME]"
drag, startPoint x: 320, startPoint y: 116, endPoint x: 270, endPoint y: 116, distance: 50.3
click at [270, 116] on div "[PERSON_NAME]" at bounding box center [437, 115] width 342 height 8
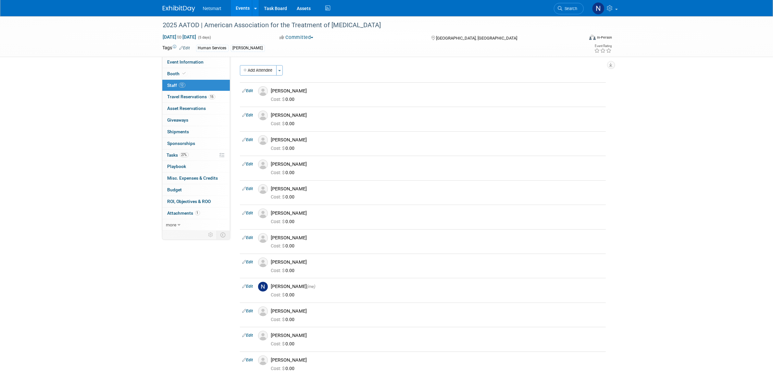
copy div "[PERSON_NAME]"
drag, startPoint x: 313, startPoint y: 140, endPoint x: 268, endPoint y: 143, distance: 44.9
click at [268, 143] on div "[PERSON_NAME]" at bounding box center [437, 139] width 342 height 8
copy div "[PERSON_NAME]"
drag, startPoint x: 277, startPoint y: 163, endPoint x: 271, endPoint y: 164, distance: 6.4
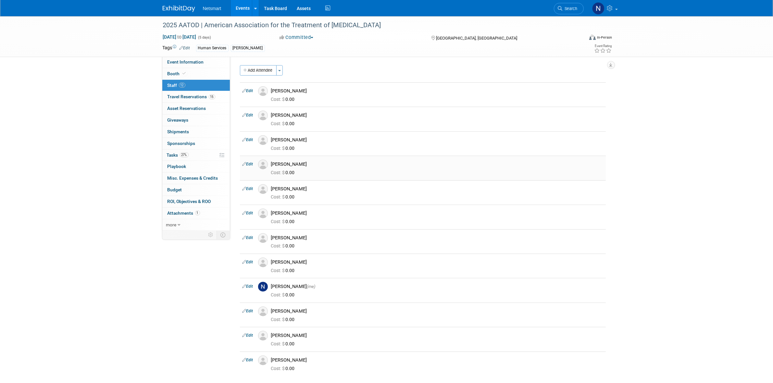
click at [271, 164] on div "[PERSON_NAME]" at bounding box center [437, 164] width 332 height 6
drag, startPoint x: 295, startPoint y: 188, endPoint x: 267, endPoint y: 192, distance: 28.2
click at [268, 192] on td "Ed Natera Cost: $ 0.00" at bounding box center [436, 192] width 337 height 24
click at [293, 186] on div "[PERSON_NAME]" at bounding box center [437, 189] width 332 height 6
drag, startPoint x: 274, startPoint y: 189, endPoint x: 261, endPoint y: 190, distance: 13.0
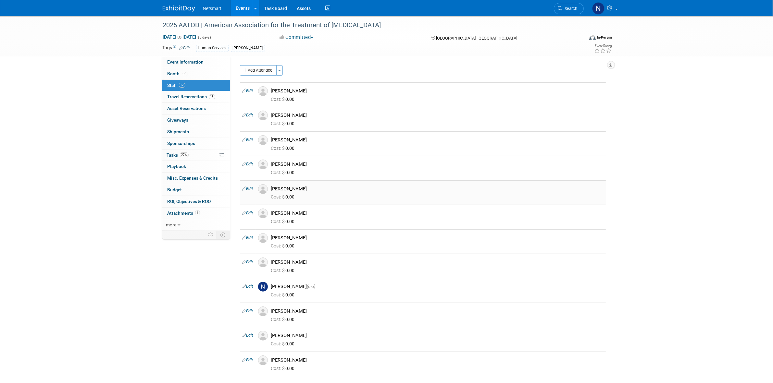
click at [261, 190] on tr "Edit Ed Natera 0.00" at bounding box center [423, 192] width 366 height 24
click at [296, 190] on div "[PERSON_NAME]" at bounding box center [437, 189] width 332 height 6
click at [295, 188] on div "[PERSON_NAME]" at bounding box center [437, 189] width 332 height 6
click at [278, 189] on div "[PERSON_NAME]" at bounding box center [437, 189] width 332 height 6
drag, startPoint x: 270, startPoint y: 188, endPoint x: 301, endPoint y: 188, distance: 30.8
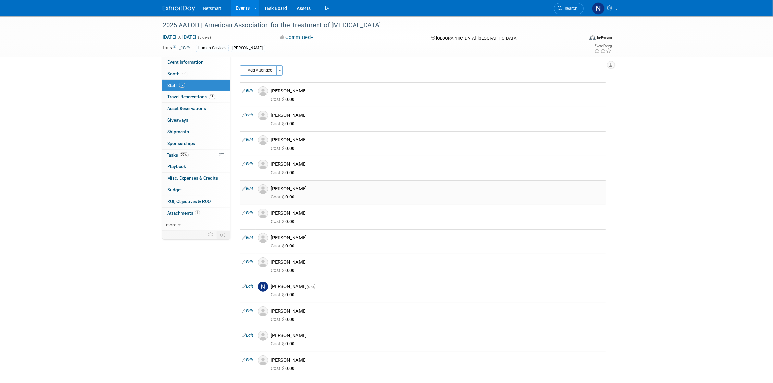
click at [301, 188] on div "[PERSON_NAME]" at bounding box center [437, 188] width 342 height 8
copy div "[PERSON_NAME]"
drag, startPoint x: 273, startPoint y: 213, endPoint x: 299, endPoint y: 213, distance: 26.6
click at [299, 213] on div "[PERSON_NAME]" at bounding box center [437, 213] width 332 height 6
copy div "[PERSON_NAME]"
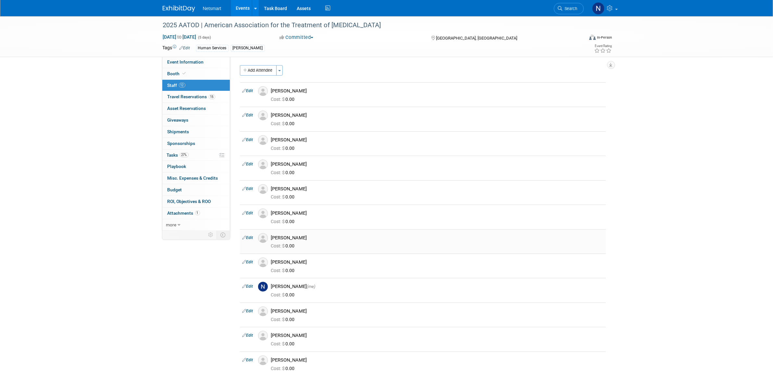
drag, startPoint x: 273, startPoint y: 238, endPoint x: 278, endPoint y: 238, distance: 4.9
click at [278, 238] on div "[PERSON_NAME]" at bounding box center [437, 238] width 332 height 6
drag, startPoint x: 271, startPoint y: 239, endPoint x: 299, endPoint y: 237, distance: 27.3
click at [299, 237] on div "[PERSON_NAME]" at bounding box center [437, 238] width 332 height 6
copy div "[PERSON_NAME]"
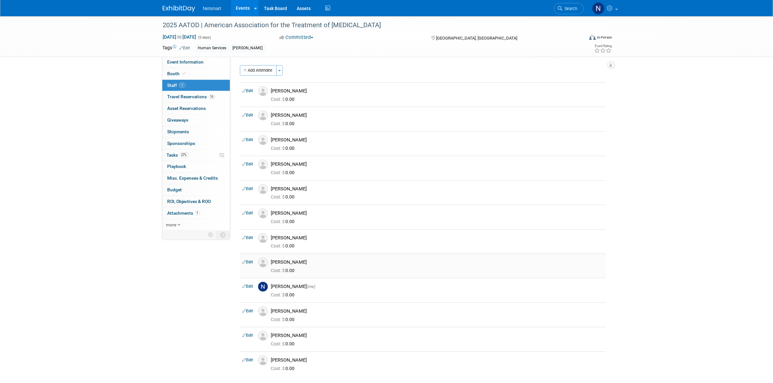
drag, startPoint x: 274, startPoint y: 262, endPoint x: 298, endPoint y: 263, distance: 23.7
click at [298, 263] on div "[PERSON_NAME]" at bounding box center [437, 262] width 332 height 6
copy div "oe Smith"
click at [278, 267] on div "Cost: $ 0.00" at bounding box center [437, 269] width 342 height 9
drag, startPoint x: 273, startPoint y: 261, endPoint x: 315, endPoint y: 264, distance: 42.3
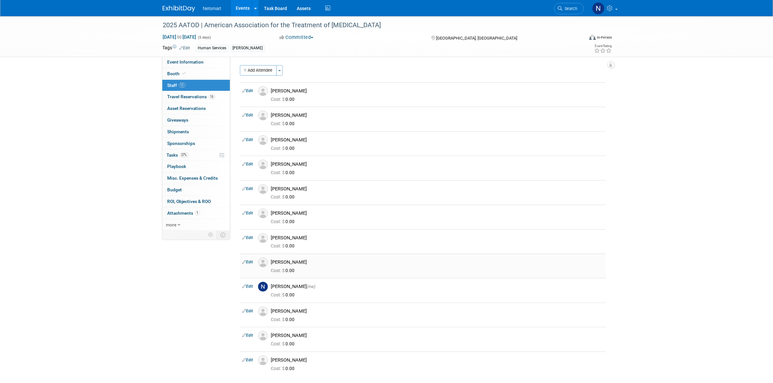
click at [312, 263] on div "[PERSON_NAME]" at bounding box center [437, 262] width 332 height 6
drag, startPoint x: 279, startPoint y: 263, endPoint x: 270, endPoint y: 264, distance: 9.1
click at [278, 263] on div "[PERSON_NAME]" at bounding box center [437, 262] width 332 height 6
click at [273, 263] on div "[PERSON_NAME]" at bounding box center [437, 262] width 332 height 6
drag, startPoint x: 272, startPoint y: 262, endPoint x: 304, endPoint y: 264, distance: 32.5
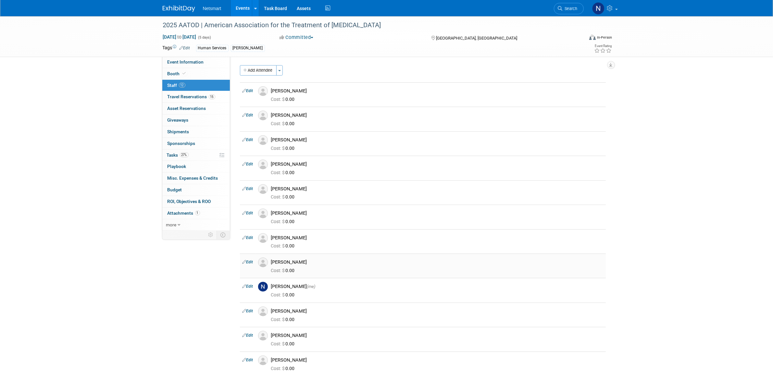
click at [304, 264] on div "[PERSON_NAME]" at bounding box center [437, 262] width 332 height 6
copy div "[PERSON_NAME]"
drag, startPoint x: 270, startPoint y: 288, endPoint x: 294, endPoint y: 288, distance: 24.0
click at [294, 288] on div "Nina Finn (me)" at bounding box center [437, 286] width 342 height 8
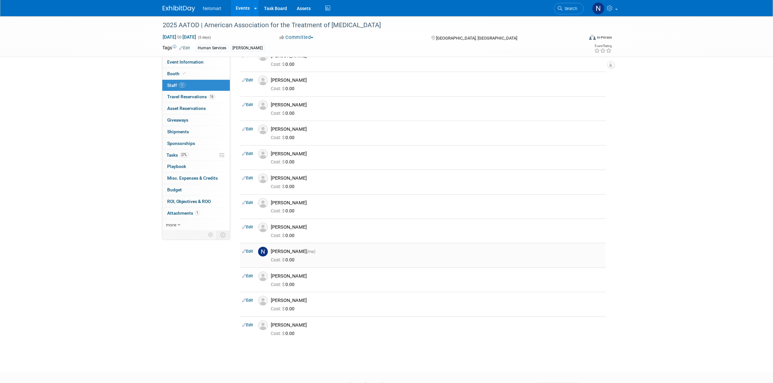
scroll to position [70, 0]
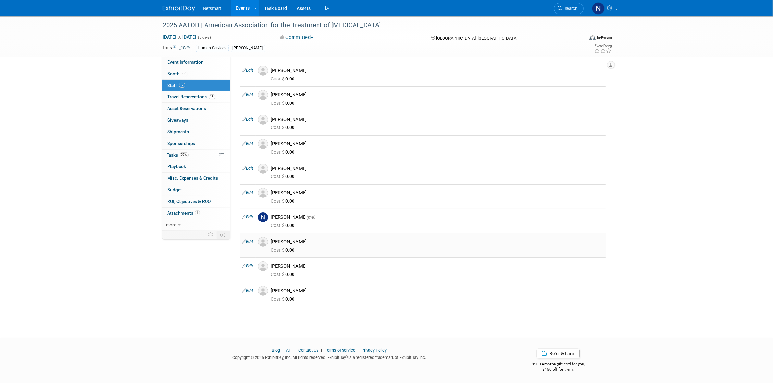
drag, startPoint x: 272, startPoint y: 239, endPoint x: 324, endPoint y: 240, distance: 52.3
click at [324, 240] on div "[PERSON_NAME]" at bounding box center [437, 242] width 332 height 6
copy div "[PERSON_NAME]"
drag, startPoint x: 271, startPoint y: 266, endPoint x: 319, endPoint y: 267, distance: 48.0
click at [319, 267] on div "[PERSON_NAME]" at bounding box center [437, 266] width 342 height 8
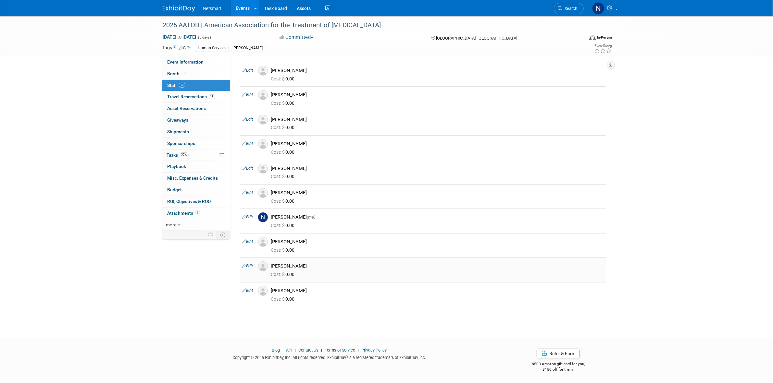
drag, startPoint x: 278, startPoint y: 270, endPoint x: 273, endPoint y: 268, distance: 6.0
click at [279, 270] on div "Cost: $ 0.00" at bounding box center [437, 273] width 342 height 9
drag, startPoint x: 272, startPoint y: 265, endPoint x: 325, endPoint y: 265, distance: 52.9
click at [325, 265] on div "[PERSON_NAME]" at bounding box center [437, 266] width 332 height 6
copy div "[PERSON_NAME]"
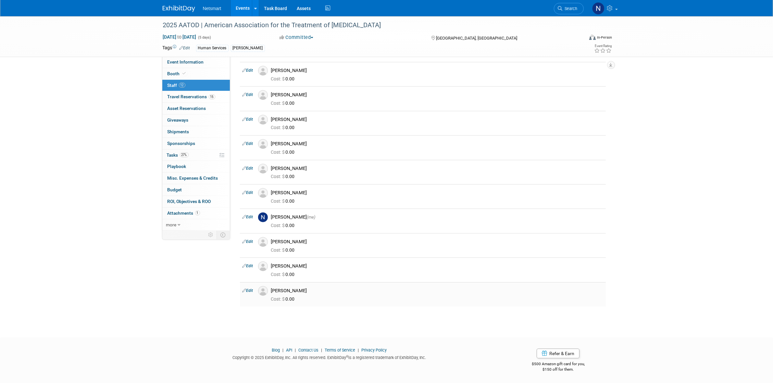
drag, startPoint x: 270, startPoint y: 289, endPoint x: 310, endPoint y: 291, distance: 40.0
click at [310, 291] on div "[PERSON_NAME]" at bounding box center [437, 290] width 342 height 8
click at [570, 8] on span "Search" at bounding box center [569, 8] width 15 height 5
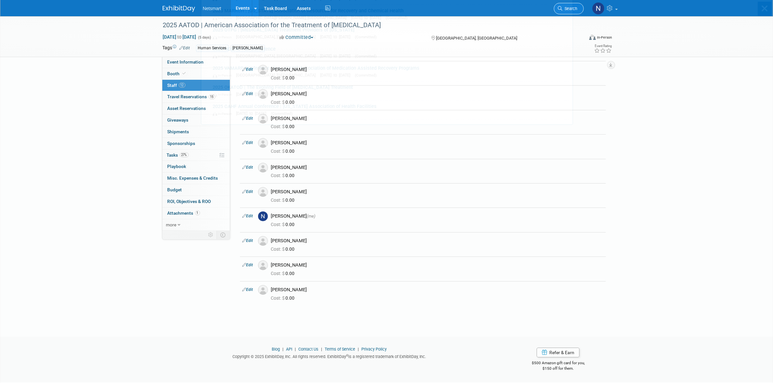
scroll to position [0, 0]
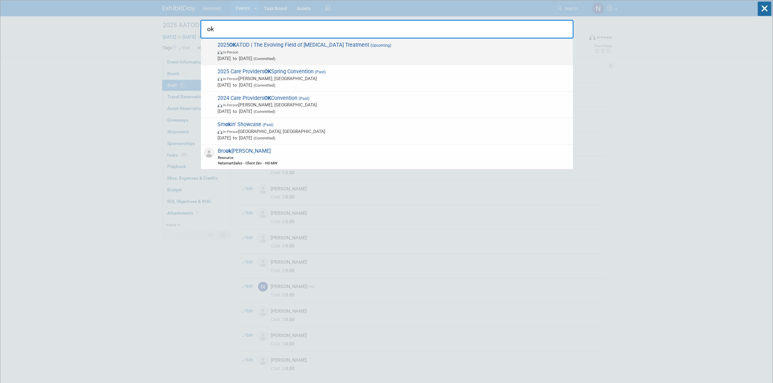
type input "ok"
click at [313, 48] on span "2025 OK ATOD | The Evolving Field of Opioid Treatment (Upcoming) In-Person Oct …" at bounding box center [392, 52] width 354 height 20
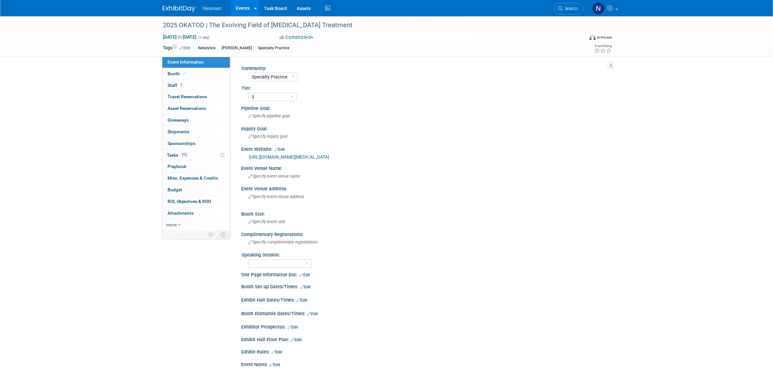
select select "Specialty Practice"
select select "3"
click at [198, 80] on link "1 Staff 1" at bounding box center [195, 85] width 67 height 11
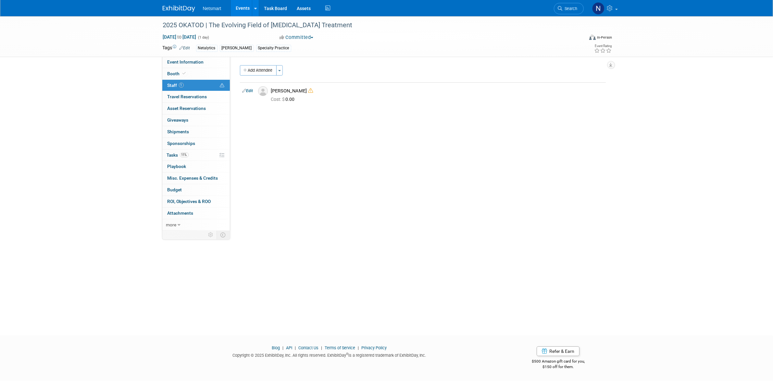
click at [99, 150] on div "2025 OKATOD | The Evolving Field of [MEDICAL_DATA] Treatment [DATE] to [DATE] (…" at bounding box center [386, 170] width 773 height 308
click at [338, 166] on div "Community: Human Services Post Acute Public Sector CareDimensions Specialty Pra…" at bounding box center [420, 144] width 380 height 176
click at [195, 155] on link "11% Tasks 11%" at bounding box center [195, 155] width 67 height 11
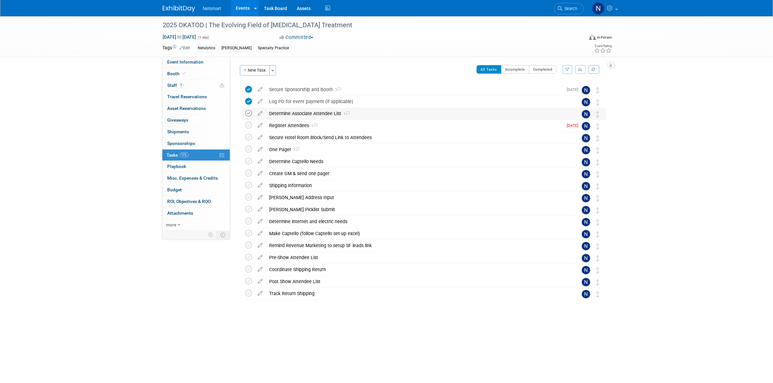
click at [249, 114] on icon at bounding box center [248, 113] width 7 height 7
click at [286, 125] on div "Register Attendees 1" at bounding box center [414, 125] width 297 height 11
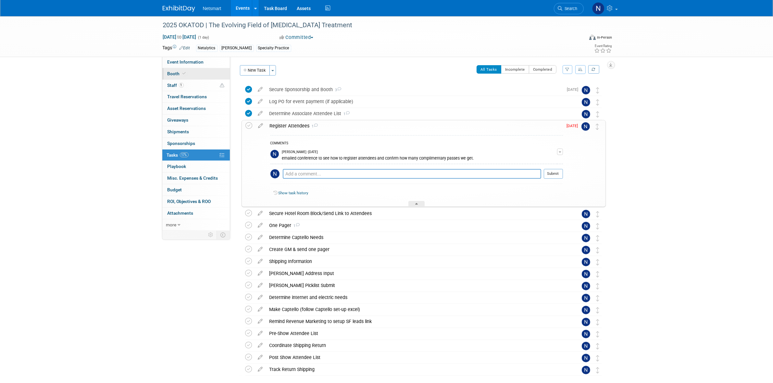
click at [191, 77] on link "Booth" at bounding box center [195, 73] width 67 height 11
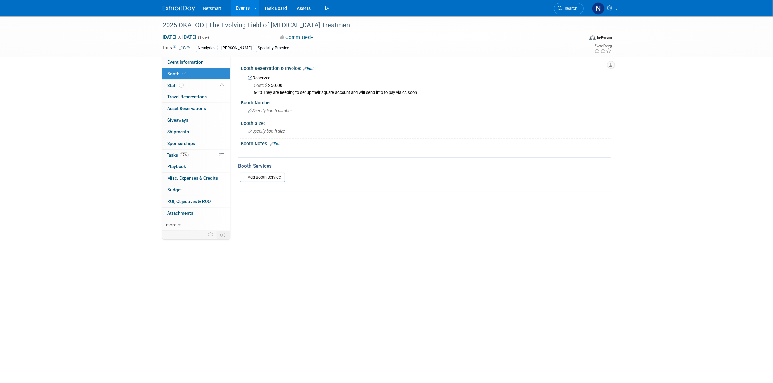
click at [552, 7] on div "Netsmart Events Add Event Bulk Upload Events Shareable Event Boards Recently Vi…" at bounding box center [387, 8] width 448 height 16
click at [570, 8] on span "Search" at bounding box center [569, 8] width 15 height 5
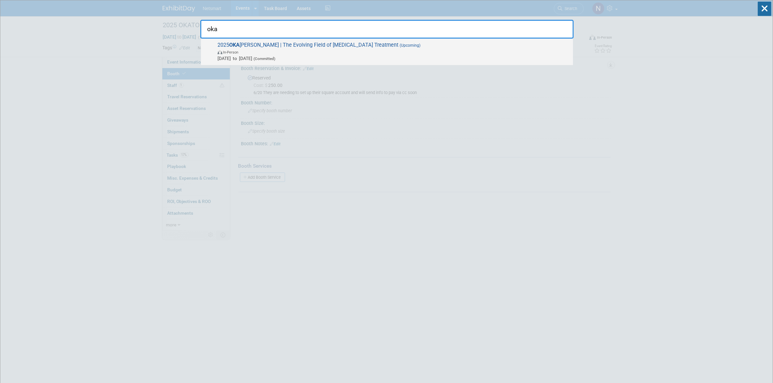
type input "oka"
click at [320, 55] on span "[DATE] to [DATE] (Committed)" at bounding box center [393, 58] width 352 height 6
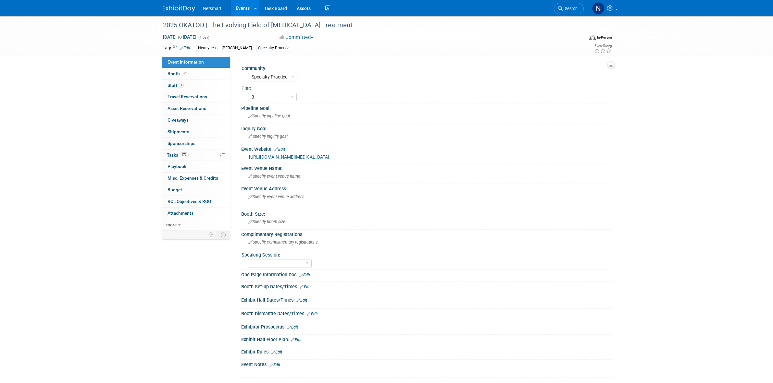
select select "Specialty Practice"
select select "3"
click at [188, 160] on link "17% Tasks 17%" at bounding box center [195, 155] width 67 height 11
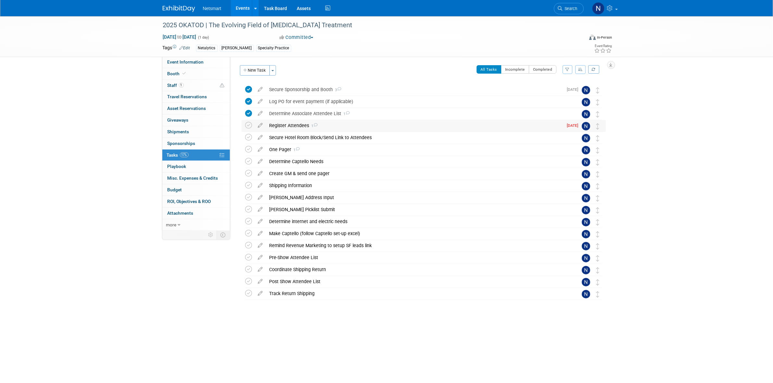
click at [283, 125] on div "Register Attendees 1" at bounding box center [414, 125] width 297 height 11
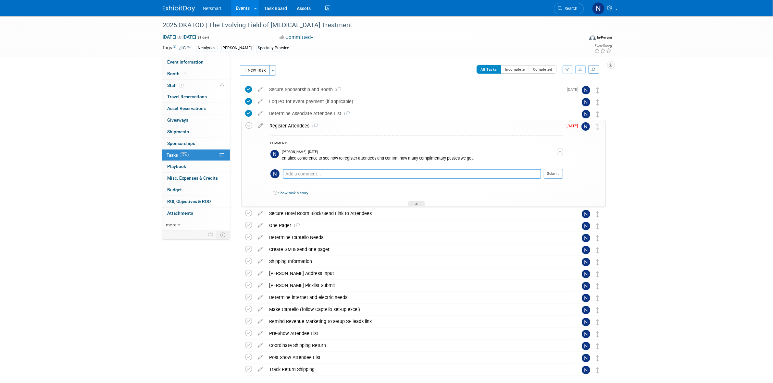
click at [305, 176] on textarea at bounding box center [412, 174] width 258 height 10
click at [369, 176] on textarea "emailed conference to see if we" at bounding box center [412, 173] width 258 height 9
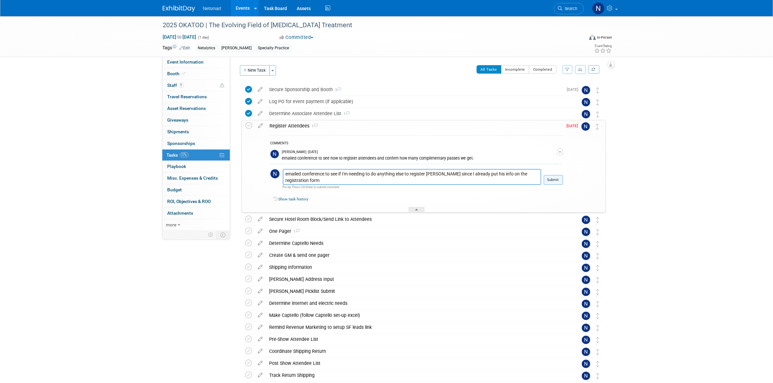
type textarea "emailed conference to see if I'm needing to do anything else to register [PERSO…"
click at [547, 181] on button "Submit" at bounding box center [553, 180] width 19 height 10
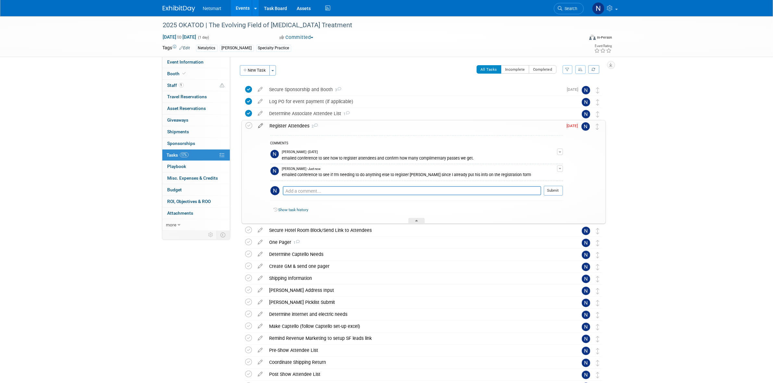
click at [258, 125] on icon at bounding box center [260, 124] width 11 height 8
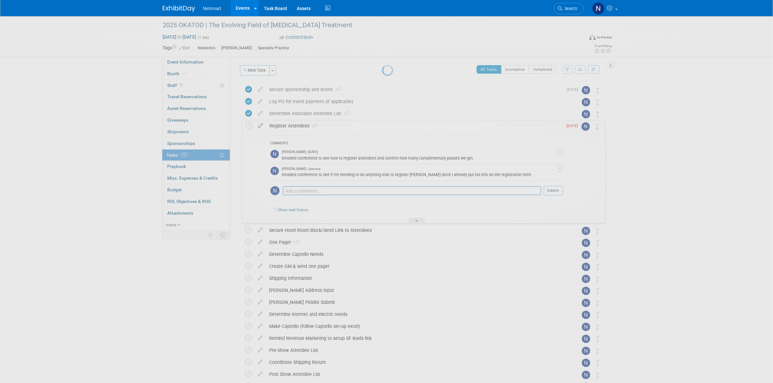
select select "8"
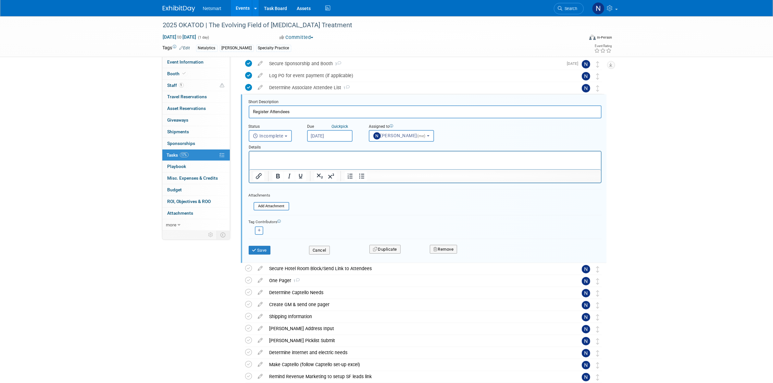
click at [332, 135] on input "[DATE]" at bounding box center [329, 136] width 45 height 12
click at [357, 194] on span "17" at bounding box center [356, 194] width 13 height 13
type input "[DATE]"
click at [255, 249] on icon "submit" at bounding box center [254, 250] width 5 height 4
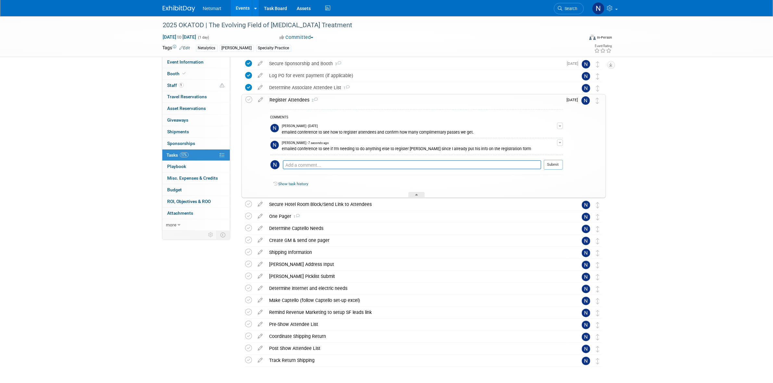
drag, startPoint x: 647, startPoint y: 204, endPoint x: 435, endPoint y: 197, distance: 212.7
click at [647, 204] on div "2025 OKATOD | The Evolving Field of [MEDICAL_DATA] Treatment [DATE] to [DATE] (…" at bounding box center [386, 198] width 773 height 416
click at [419, 199] on div "Secure Hotel Room Block/Send Link to Attendees" at bounding box center [417, 204] width 302 height 11
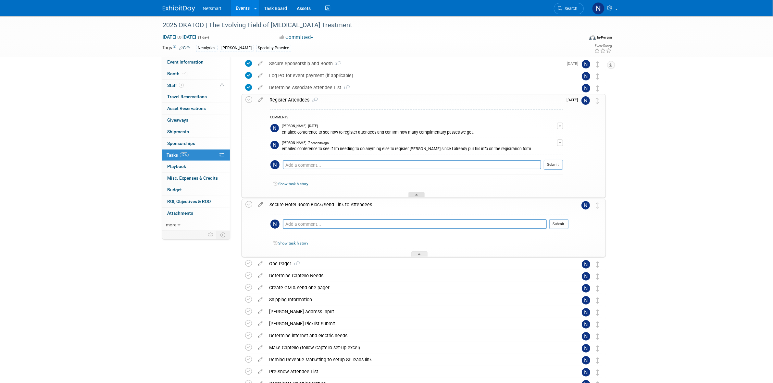
click at [416, 197] on icon at bounding box center [416, 196] width 3 height 4
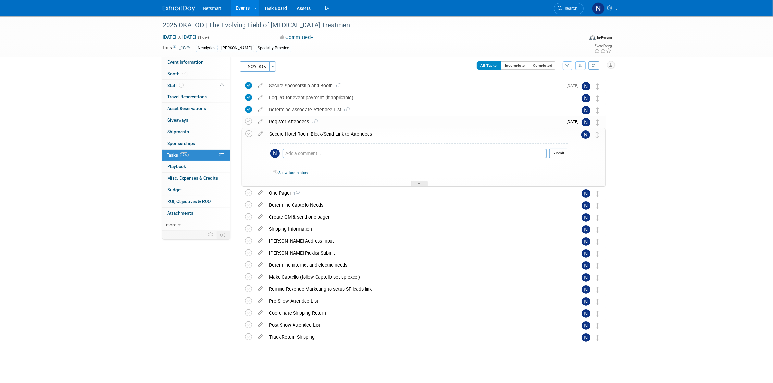
scroll to position [4, 0]
click at [419, 184] on icon at bounding box center [419, 185] width 3 height 4
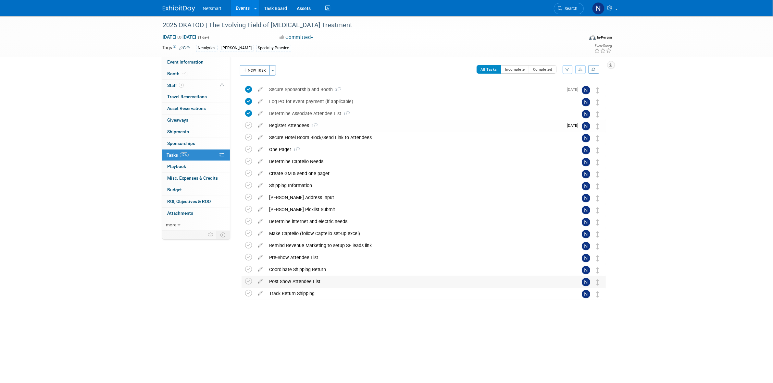
scroll to position [0, 0]
